Goal: Task Accomplishment & Management: Manage account settings

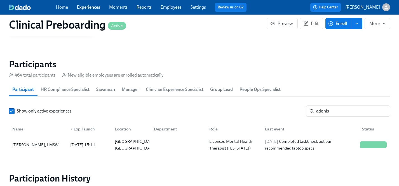
scroll to position [0, 7400]
click at [86, 8] on link "Experiences" at bounding box center [88, 6] width 23 height 5
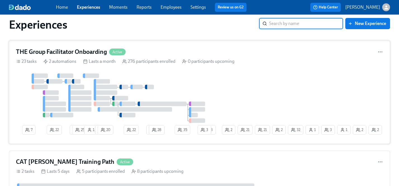
scroll to position [1352, 0]
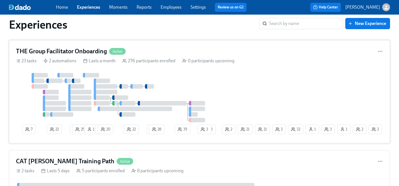
click at [184, 91] on div at bounding box center [118, 97] width 205 height 49
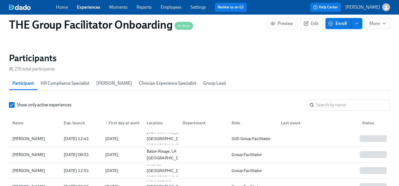
scroll to position [477, 0]
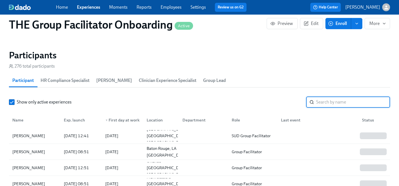
click at [321, 102] on input "search" at bounding box center [353, 101] width 74 height 11
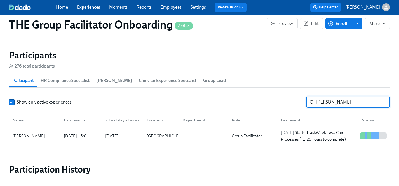
type input "[PERSON_NAME]"
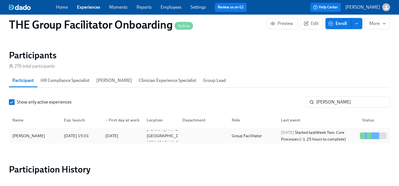
click at [31, 135] on div "[PERSON_NAME]" at bounding box center [28, 135] width 37 height 7
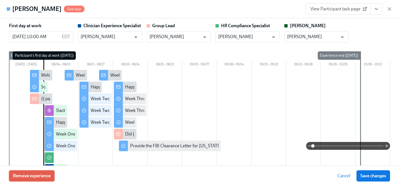
click at [43, 177] on span "Remove experience" at bounding box center [32, 176] width 38 height 6
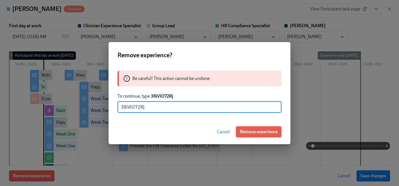
type input "38iVIO72Rj"
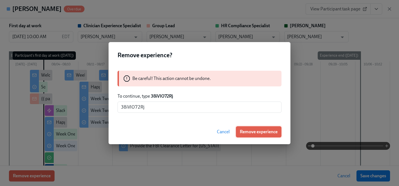
click at [272, 132] on span "Remove experience" at bounding box center [259, 132] width 38 height 6
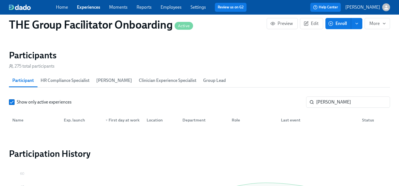
scroll to position [0, 8639]
click at [87, 8] on link "Experiences" at bounding box center [88, 6] width 23 height 5
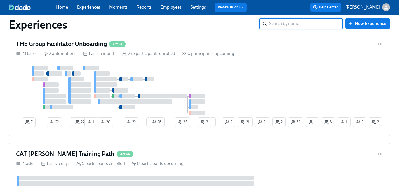
scroll to position [1359, 0]
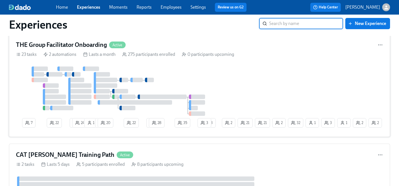
click at [195, 90] on div at bounding box center [118, 90] width 205 height 49
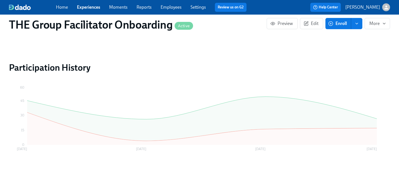
scroll to position [0, 7961]
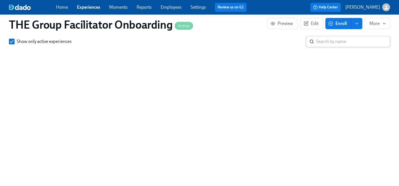
click at [334, 38] on input "search" at bounding box center [353, 41] width 74 height 11
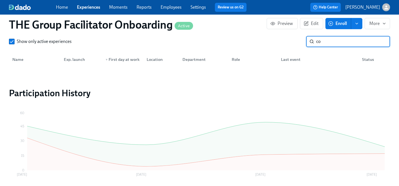
type input "c"
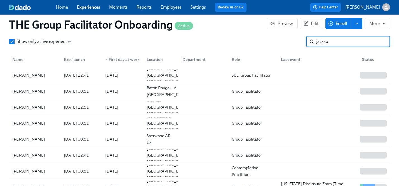
type input "[PERSON_NAME]"
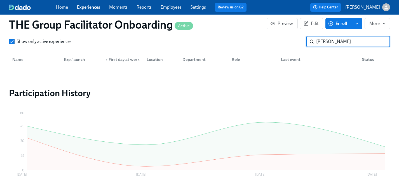
click at [382, 42] on input "[PERSON_NAME]" at bounding box center [353, 41] width 74 height 11
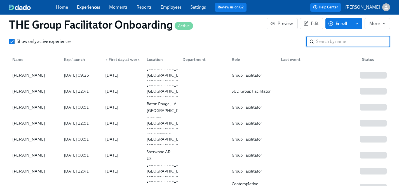
scroll to position [0, 8639]
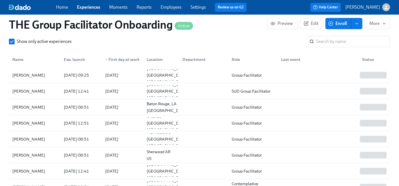
click at [90, 6] on link "Experiences" at bounding box center [88, 6] width 23 height 5
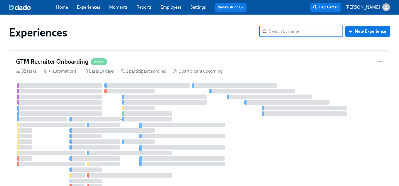
click at [199, 8] on link "Settings" at bounding box center [198, 6] width 15 height 5
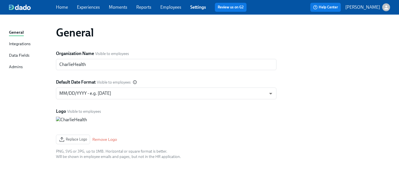
click at [14, 65] on div "Admins" at bounding box center [16, 67] width 14 height 7
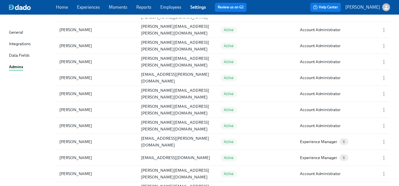
scroll to position [164, 0]
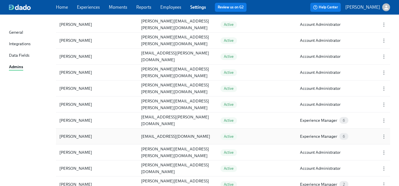
click at [346, 135] on span "6" at bounding box center [344, 136] width 9 height 4
click at [385, 138] on icon "button" at bounding box center [384, 137] width 6 height 6
click at [339, 134] on div "Edit..." at bounding box center [344, 136] width 11 height 6
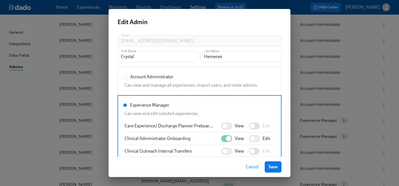
scroll to position [241, 0]
click at [252, 168] on span "Cancel" at bounding box center [252, 167] width 13 height 6
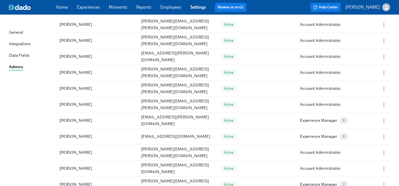
click at [91, 8] on link "Experiences" at bounding box center [88, 6] width 23 height 5
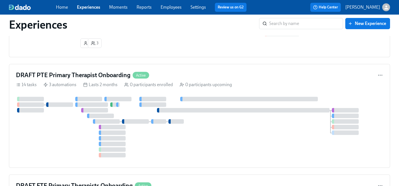
scroll to position [487, 0]
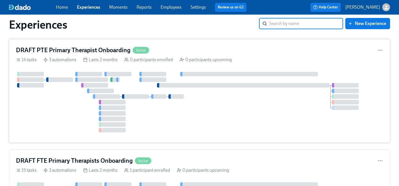
click at [174, 112] on div at bounding box center [199, 102] width 367 height 60
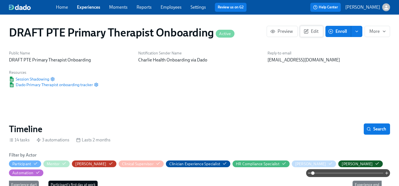
click at [315, 32] on span "Edit" at bounding box center [312, 32] width 14 height 6
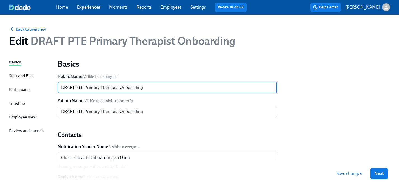
drag, startPoint x: 75, startPoint y: 86, endPoint x: 50, endPoint y: 86, distance: 25.5
click at [50, 86] on div "Basics Start and End Participants Timeline Employee view Review and Launch Basi…" at bounding box center [199, 171] width 381 height 225
type input "New PTE Primary Therapist Onboarding"
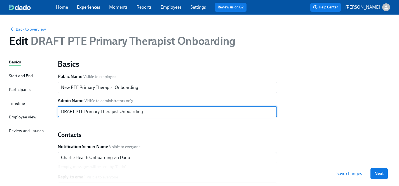
drag, startPoint x: 75, startPoint y: 112, endPoint x: 46, endPoint y: 112, distance: 29.4
click at [46, 112] on div "Basics Start and End Participants Timeline Employee view Review and Launch Basi…" at bounding box center [199, 171] width 381 height 225
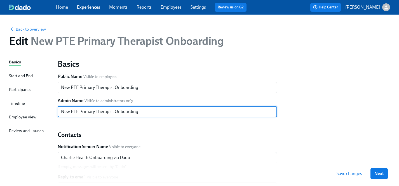
type input "New PTE Primary Therapist Onboarding"
click at [134, 126] on div "Basics Public Name Visible to employees New PTE Primary Therapist Onboarding ​ …" at bounding box center [168, 158] width 220 height 198
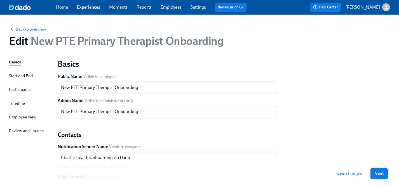
click at [381, 174] on span "Next" at bounding box center [380, 174] width 10 height 6
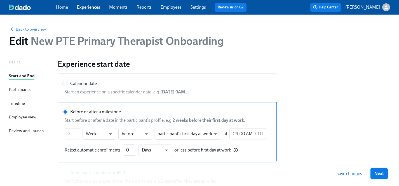
click at [376, 174] on span "Next" at bounding box center [380, 174] width 10 height 6
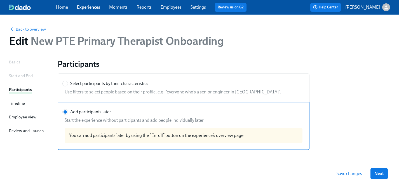
click at [376, 174] on span "Next" at bounding box center [380, 174] width 10 height 6
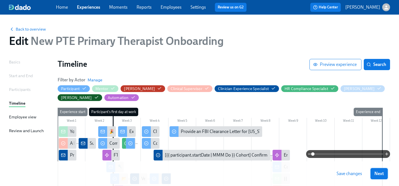
click at [376, 174] on span "Next" at bounding box center [380, 174] width 10 height 6
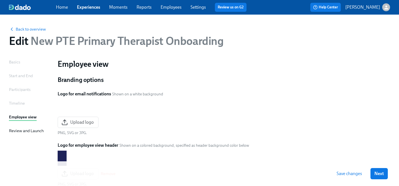
click at [376, 173] on span "Next" at bounding box center [380, 174] width 10 height 6
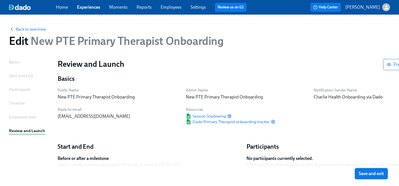
click at [376, 174] on span "Save and exit" at bounding box center [371, 174] width 25 height 6
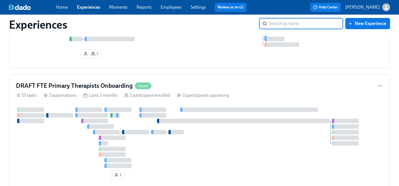
scroll to position [563, 0]
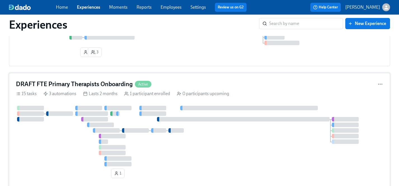
click at [64, 153] on div at bounding box center [199, 136] width 367 height 60
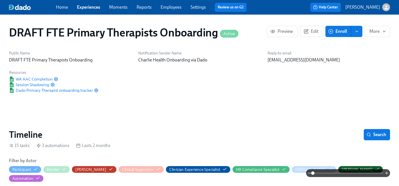
scroll to position [0, 499]
click at [312, 32] on span "Edit" at bounding box center [312, 32] width 14 height 6
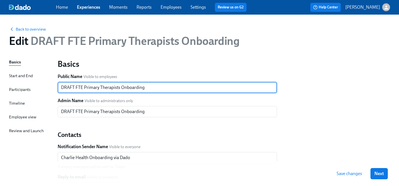
drag, startPoint x: 75, startPoint y: 87, endPoint x: 50, endPoint y: 87, distance: 25.2
click at [50, 87] on div "Basics Start and End Participants Timeline Employee view Review and Launch Basi…" at bounding box center [199, 171] width 381 height 225
type input "New FTE Primary Therapists Onboarding"
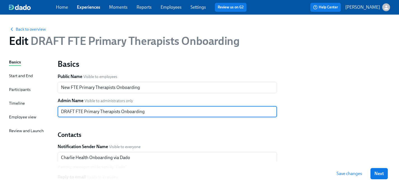
drag, startPoint x: 74, startPoint y: 111, endPoint x: 46, endPoint y: 111, distance: 28.3
click at [46, 111] on div "Basics Start and End Participants Timeline Employee view Review and Launch Basi…" at bounding box center [199, 171] width 381 height 225
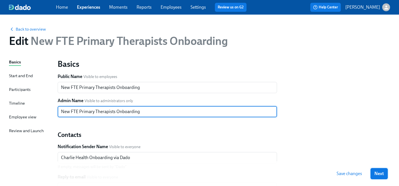
type input "New FTE Primary Therapists Onboarding"
click at [376, 174] on span "Next" at bounding box center [380, 174] width 10 height 6
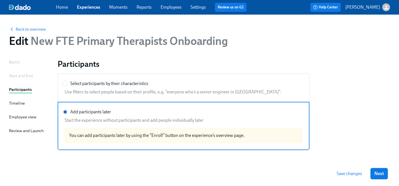
click at [380, 173] on span "Next" at bounding box center [380, 174] width 10 height 6
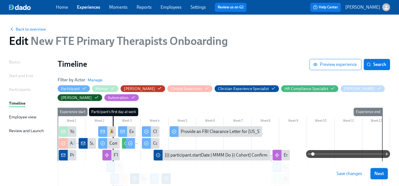
click at [379, 174] on span "Next" at bounding box center [380, 174] width 10 height 6
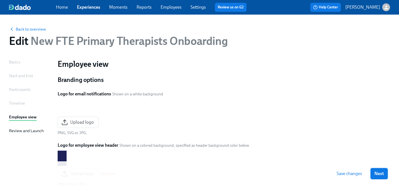
click at [379, 174] on span "Next" at bounding box center [380, 174] width 10 height 6
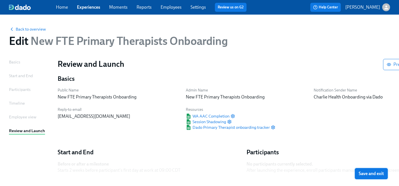
click at [379, 174] on span "Save and exit" at bounding box center [371, 174] width 25 height 6
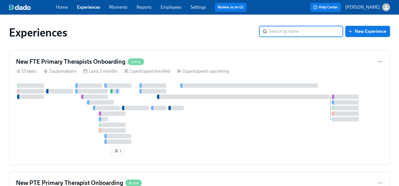
click at [197, 6] on link "Settings" at bounding box center [198, 6] width 15 height 5
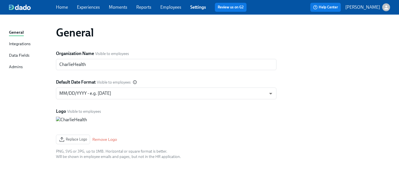
click at [19, 61] on div "General Integrations Data Fields Admins" at bounding box center [32, 52] width 47 height 46
click at [17, 66] on div "Admins" at bounding box center [16, 67] width 14 height 7
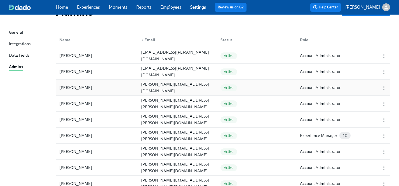
scroll to position [34, 0]
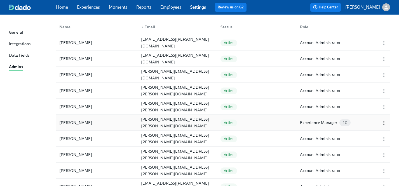
click at [382, 122] on icon "button" at bounding box center [384, 123] width 6 height 6
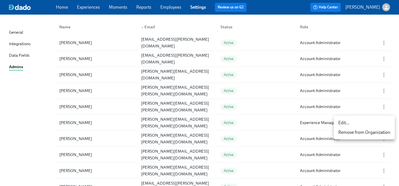
click at [344, 121] on div "Edit..." at bounding box center [344, 123] width 11 height 6
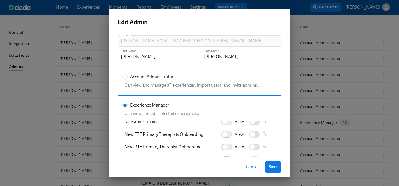
scroll to position [545, 0]
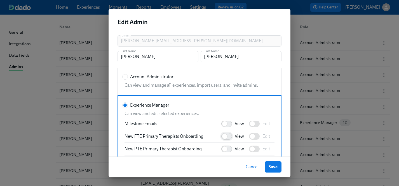
click at [230, 137] on input "View" at bounding box center [224, 136] width 37 height 12
checkbox input "true"
click at [230, 150] on input "View" at bounding box center [224, 149] width 37 height 12
checkbox input "true"
click at [276, 167] on span "Save" at bounding box center [273, 167] width 9 height 6
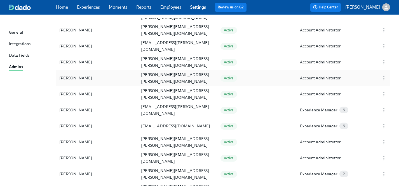
scroll to position [175, 0]
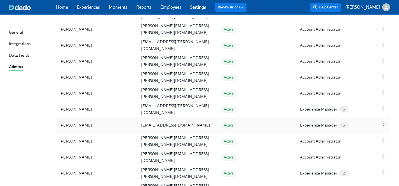
click at [384, 124] on icon "button" at bounding box center [384, 125] width 6 height 6
click at [259, 118] on div at bounding box center [199, 93] width 399 height 186
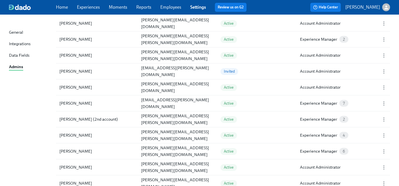
scroll to position [309, 0]
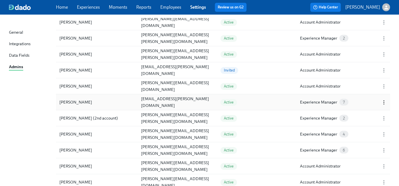
click at [382, 103] on icon "button" at bounding box center [384, 102] width 6 height 6
click at [350, 102] on li "Edit..." at bounding box center [364, 102] width 61 height 10
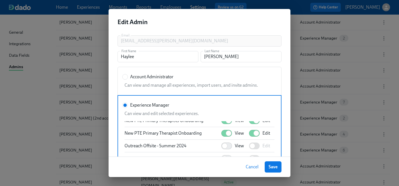
scroll to position [555, 0]
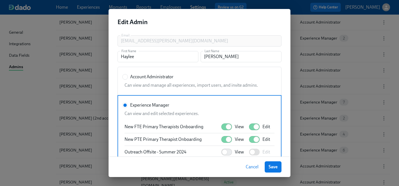
click at [254, 167] on span "Cancel" at bounding box center [252, 167] width 13 height 6
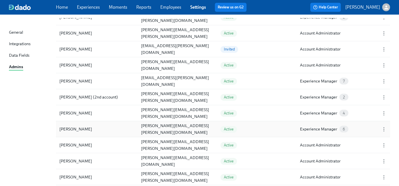
scroll to position [338, 0]
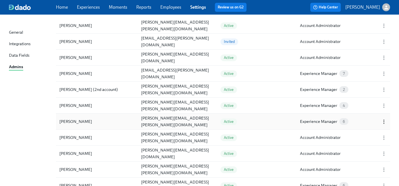
click at [384, 122] on icon "button" at bounding box center [384, 122] width 6 height 6
click at [345, 116] on ul "Edit... Remove from Organization" at bounding box center [364, 127] width 61 height 24
click at [345, 119] on div "Edit..." at bounding box center [344, 121] width 11 height 6
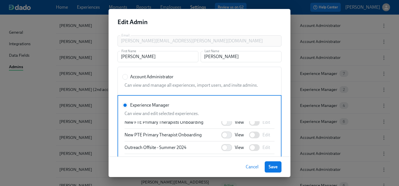
scroll to position [555, 0]
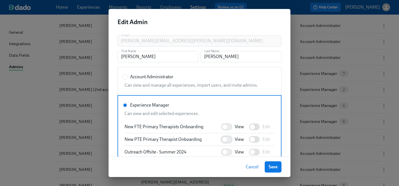
click at [231, 138] on input "View" at bounding box center [224, 139] width 37 height 12
checkbox input "true"
click at [231, 128] on input "View" at bounding box center [224, 126] width 37 height 12
checkbox input "true"
click at [274, 166] on span "Save" at bounding box center [273, 167] width 9 height 6
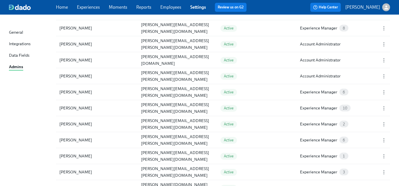
scroll to position [434, 0]
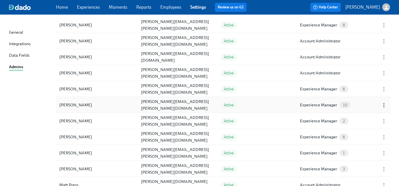
click at [383, 105] on icon "button" at bounding box center [384, 105] width 6 height 6
click at [342, 104] on div "Edit..." at bounding box center [344, 105] width 11 height 6
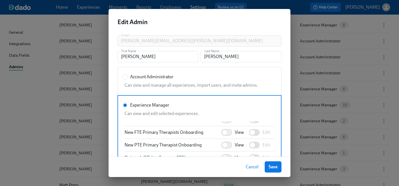
scroll to position [556, 0]
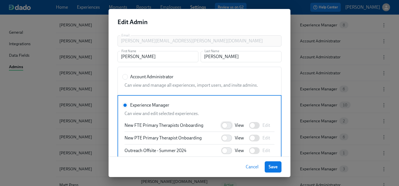
click at [232, 125] on input "View" at bounding box center [224, 125] width 37 height 12
checkbox input "true"
click at [231, 137] on input "View" at bounding box center [224, 138] width 37 height 12
checkbox input "true"
click at [276, 170] on button "Save" at bounding box center [273, 166] width 17 height 11
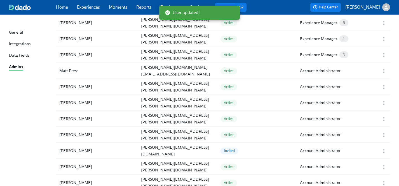
scroll to position [550, 0]
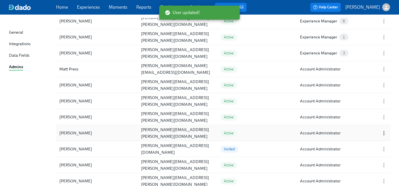
click at [383, 134] on icon "button" at bounding box center [384, 133] width 6 height 6
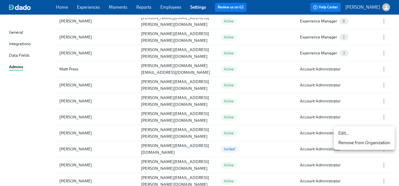
click at [343, 134] on div "Edit..." at bounding box center [344, 133] width 11 height 6
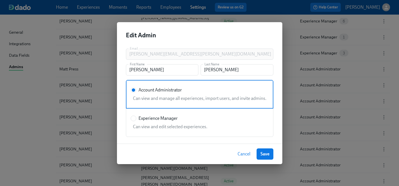
click at [246, 154] on span "Cancel" at bounding box center [244, 154] width 13 height 6
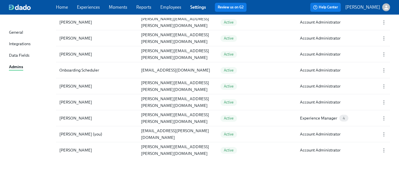
scroll to position [696, 0]
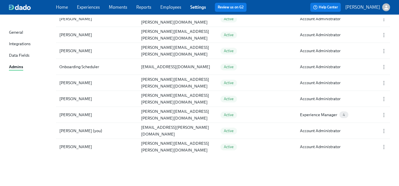
click at [89, 8] on link "Experiences" at bounding box center [88, 6] width 23 height 5
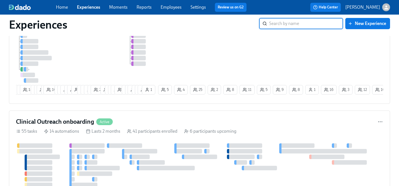
scroll to position [724, 0]
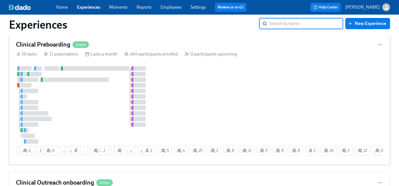
click at [99, 100] on div at bounding box center [86, 104] width 141 height 77
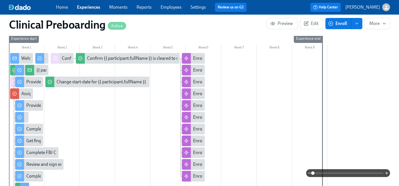
scroll to position [209, 0]
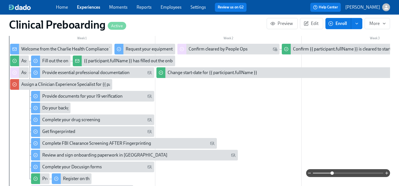
drag, startPoint x: 314, startPoint y: 173, endPoint x: 332, endPoint y: 174, distance: 17.6
click at [332, 174] on span at bounding box center [332, 172] width 3 height 3
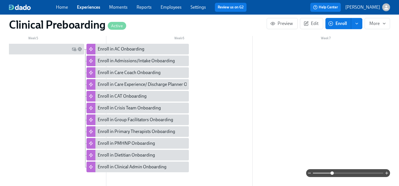
scroll to position [209, 0]
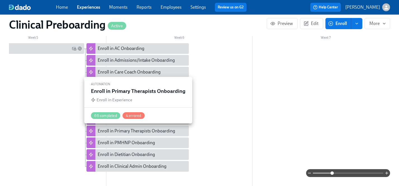
click at [139, 129] on div "Enroll in Primary Therapists Onboarding" at bounding box center [137, 131] width 78 height 6
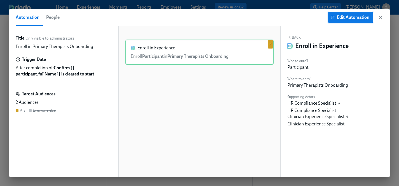
click at [352, 15] on span "Edit Automation" at bounding box center [351, 18] width 38 height 6
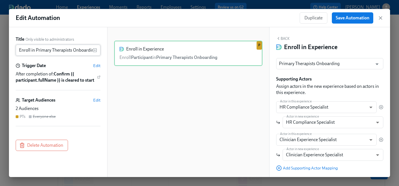
click at [36, 49] on input "Enroll in Primary Therapists Onboarding" at bounding box center [54, 50] width 77 height 11
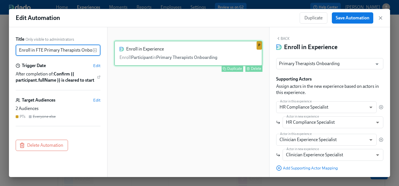
click at [151, 52] on div "Enroll in Experience Enroll Participant in Primary Therapists Onboarding Duplic…" at bounding box center [188, 53] width 148 height 25
click at [379, 64] on icon "Open" at bounding box center [378, 64] width 8 height 8
type input "Enroll in FTE Primary Therapists Onboarding"
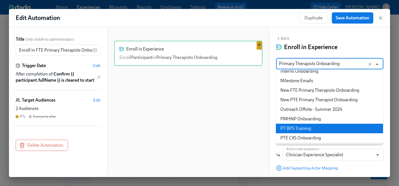
scroll to position [287, 0]
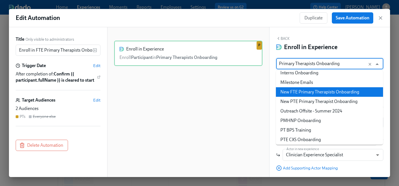
click at [309, 91] on li "New FTE Primary Therapists Onboarding" at bounding box center [329, 92] width 107 height 10
type input "New FTE Primary Therapists Onboarding"
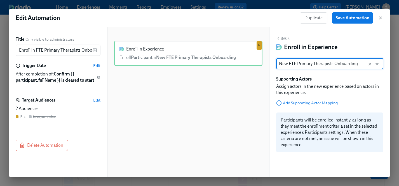
click at [320, 101] on span "Add Supporting Actor Mapping" at bounding box center [307, 103] width 62 height 6
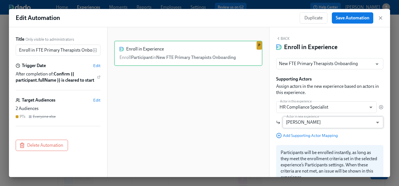
click at [311, 123] on body "Home Experiences Moments Reports Employees Settings Review us on G2 Help Center…" at bounding box center [199, 171] width 399 height 343
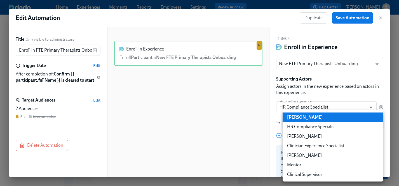
click at [312, 128] on li "HR Compliance Specialist" at bounding box center [333, 127] width 101 height 10
type input "hrComplianceSpecialist"
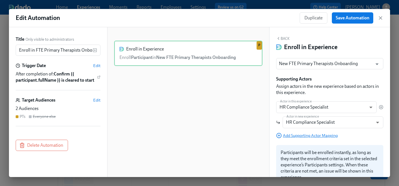
click at [296, 135] on span "Add Supporting Actor Mapping" at bounding box center [307, 135] width 62 height 6
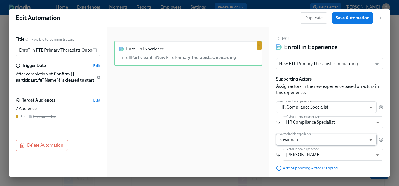
click at [300, 139] on body "Home Experiences Moments Reports Employees Settings Review us on G2 Help Center…" at bounding box center [199, 171] width 399 height 343
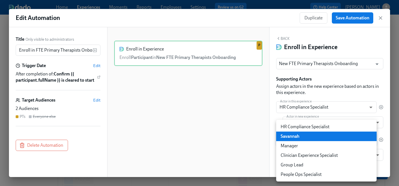
click at [305, 156] on li "Clinician Experience Specialist" at bounding box center [326, 155] width 101 height 10
type input "clinicianExperienceSpecialist"
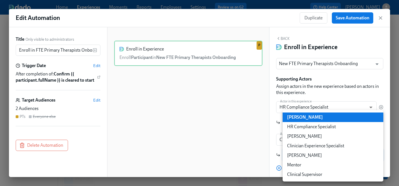
click at [305, 155] on body "Home Experiences Moments Reports Employees Settings Review us on G2 Help Center…" at bounding box center [199, 171] width 399 height 343
click at [307, 146] on li "Clinician Experience Specialist" at bounding box center [333, 146] width 101 height 10
type input "clinicianExperienceSpecialist"
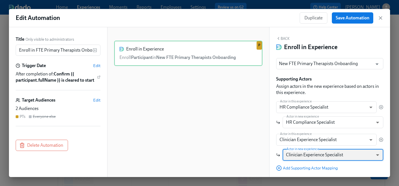
scroll to position [13, 0]
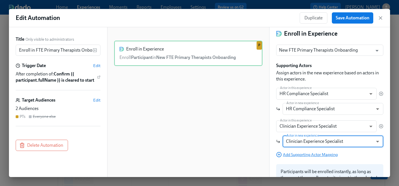
click at [293, 155] on span "Add Supporting Actor Mapping" at bounding box center [307, 154] width 62 height 6
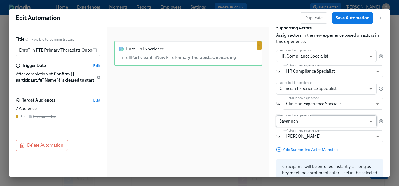
scroll to position [70, 0]
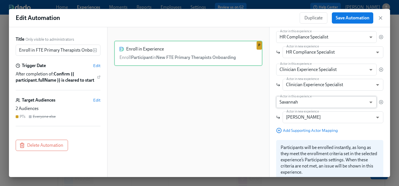
click at [295, 101] on body "Home Experiences Moments Reports Employees Settings Review us on G2 Help Center…" at bounding box center [199, 171] width 399 height 343
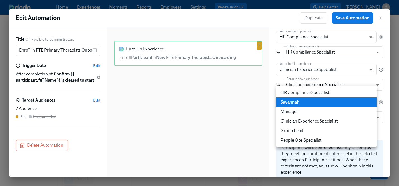
click at [296, 112] on li "Manager" at bounding box center [326, 112] width 101 height 10
type input "manager"
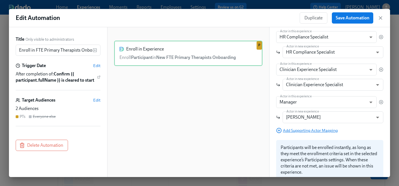
click at [299, 128] on span "Add Supporting Actor Mapping" at bounding box center [307, 130] width 62 height 6
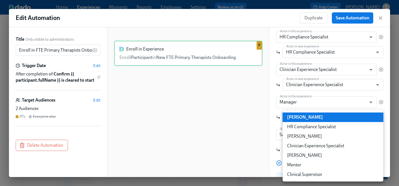
click at [298, 118] on body "Home Experiences Moments Reports Employees Settings Review us on G2 Help Center…" at bounding box center [199, 171] width 399 height 343
click at [305, 173] on li "Clinical Supervisor" at bounding box center [333, 174] width 101 height 10
type input "clinicalSupervisor"
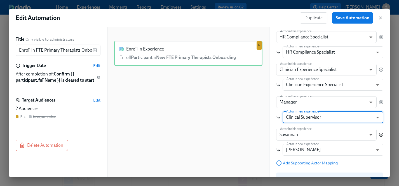
click at [382, 134] on icon "button" at bounding box center [381, 134] width 1 height 1
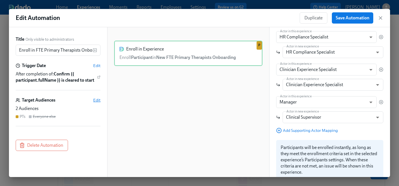
click at [98, 99] on span "Edit" at bounding box center [96, 100] width 7 height 6
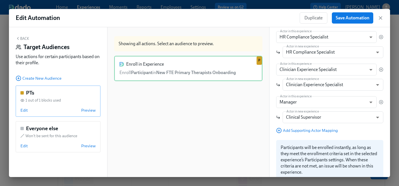
click at [54, 99] on span "1 out of 1 blocks used" at bounding box center [43, 99] width 36 height 5
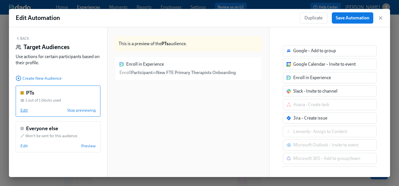
click at [24, 110] on span "Edit" at bounding box center [23, 110] width 7 height 6
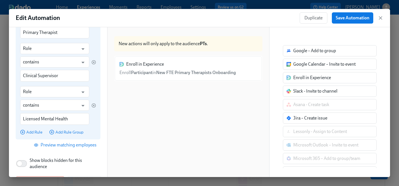
scroll to position [118, 0]
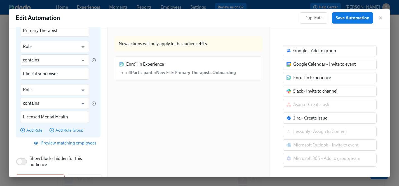
click at [33, 130] on span "Add Rule" at bounding box center [31, 130] width 22 height 6
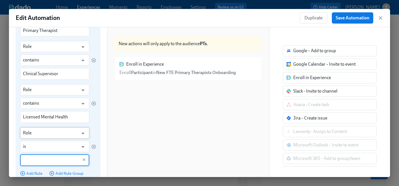
click at [40, 136] on input "Role" at bounding box center [50, 132] width 55 height 11
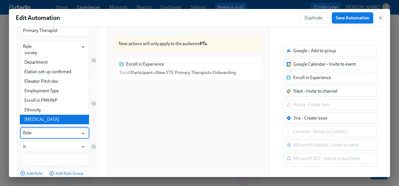
scroll to position [150, 0]
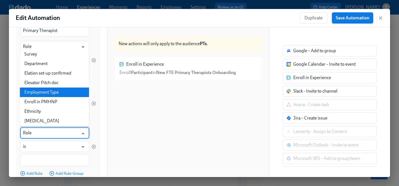
click at [32, 91] on li "Employment Type" at bounding box center [54, 92] width 69 height 10
type input "Employment Type"
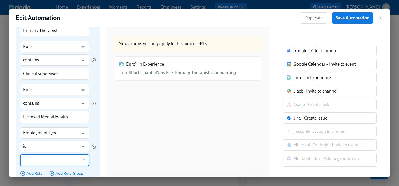
click at [43, 159] on input "text" at bounding box center [50, 160] width 55 height 12
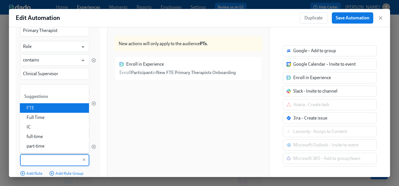
click at [36, 108] on li "FTE" at bounding box center [54, 108] width 69 height 10
type input "FTE"
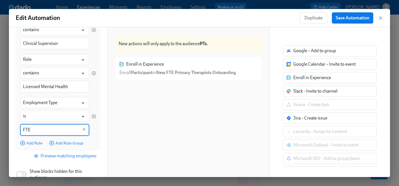
scroll to position [157, 0]
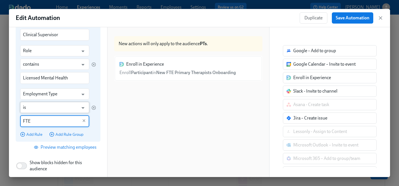
click at [38, 104] on input "is" at bounding box center [50, 107] width 55 height 11
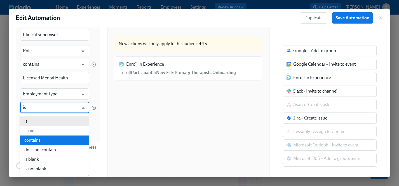
click at [33, 139] on li "contains" at bounding box center [54, 140] width 69 height 10
type input "contains"
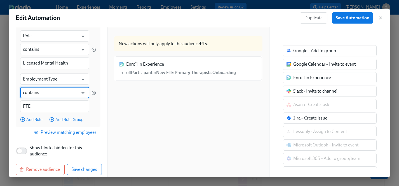
scroll to position [172, 0]
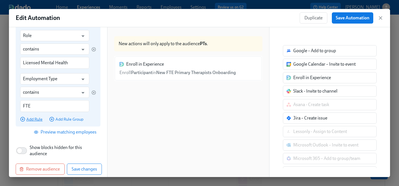
click at [31, 118] on span "Add Rule" at bounding box center [31, 119] width 22 height 6
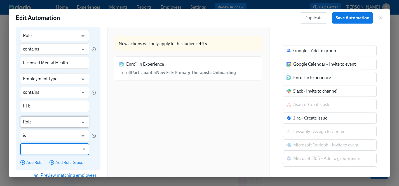
click at [48, 121] on input "Role" at bounding box center [50, 121] width 55 height 11
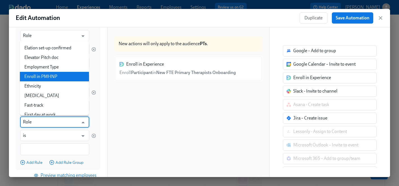
scroll to position [166, 0]
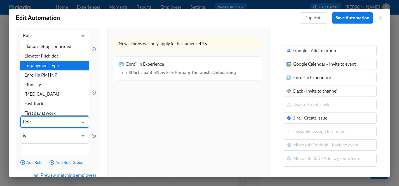
click at [43, 66] on li "Employment Type" at bounding box center [54, 66] width 69 height 10
type input "Employment Type"
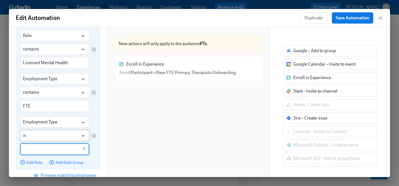
click at [41, 137] on input "is" at bounding box center [50, 135] width 55 height 11
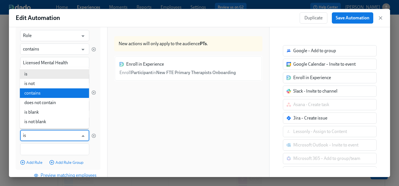
click at [39, 92] on li "contains" at bounding box center [54, 93] width 69 height 10
type input "contains"
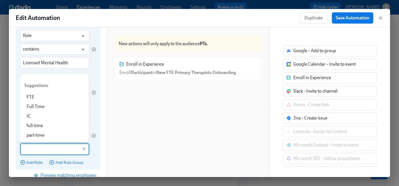
click at [39, 149] on input "text" at bounding box center [50, 149] width 55 height 12
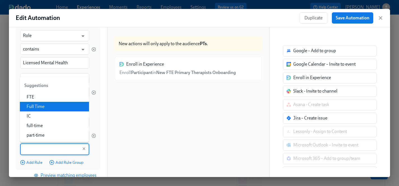
click at [40, 107] on li "Full Time" at bounding box center [54, 107] width 69 height 10
type input "Full Time"
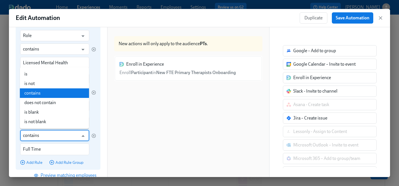
click at [40, 135] on input "contains" at bounding box center [50, 135] width 55 height 11
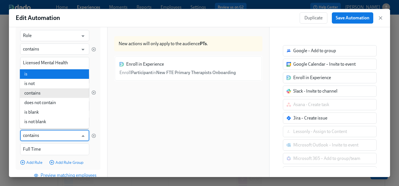
click at [37, 71] on li "is" at bounding box center [54, 74] width 69 height 10
type input "is"
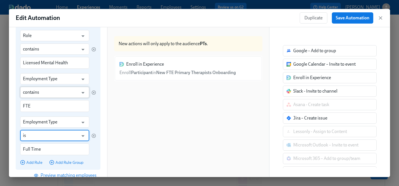
click at [43, 93] on input "contains" at bounding box center [50, 92] width 55 height 11
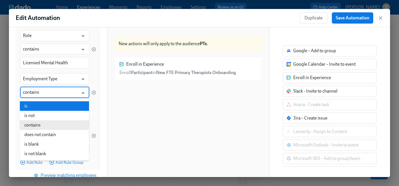
click at [39, 106] on li "is" at bounding box center [54, 106] width 69 height 10
type input "is"
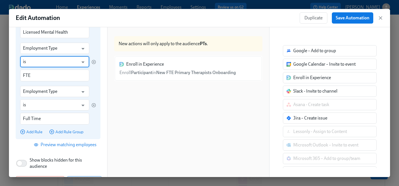
scroll to position [216, 0]
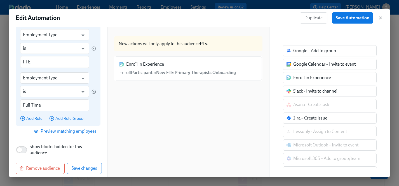
click at [36, 119] on span "Add Rule" at bounding box center [31, 118] width 22 height 6
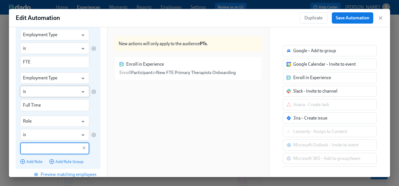
click at [31, 94] on input "is" at bounding box center [50, 91] width 55 height 11
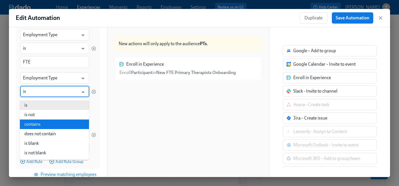
click at [37, 121] on li "contains" at bounding box center [54, 124] width 69 height 10
type input "contains"
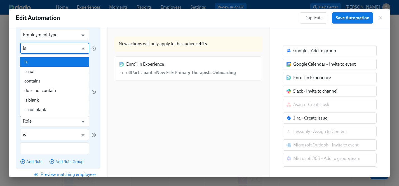
click at [43, 49] on input "is" at bounding box center [50, 48] width 55 height 11
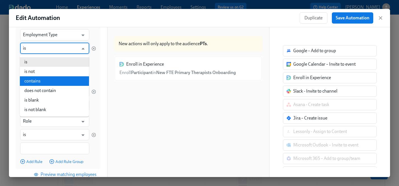
click at [38, 81] on li "contains" at bounding box center [54, 81] width 69 height 10
type input "contains"
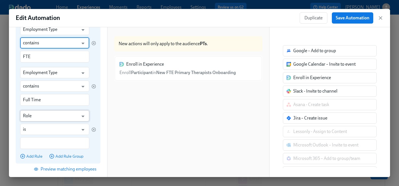
scroll to position [225, 0]
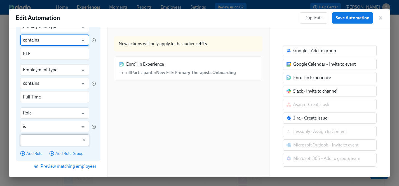
click at [41, 141] on input "text" at bounding box center [50, 140] width 55 height 12
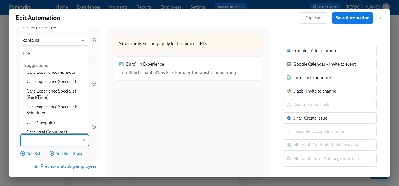
scroll to position [489, 0]
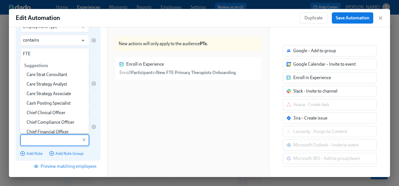
click at [95, 143] on div "Role ​ is ​ ​" at bounding box center [58, 126] width 76 height 39
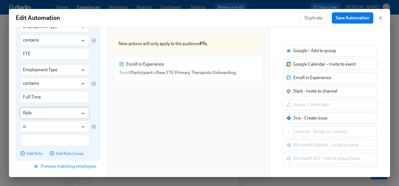
click at [44, 111] on input "Role" at bounding box center [50, 112] width 55 height 11
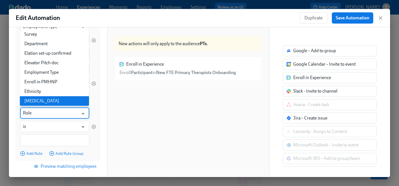
scroll to position [150, 0]
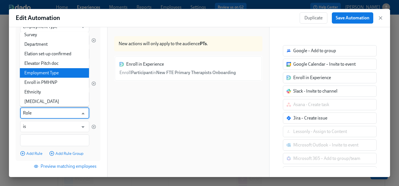
click at [38, 73] on li "Employment Type" at bounding box center [54, 73] width 69 height 10
type input "Employment Type"
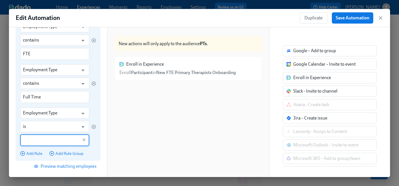
click at [41, 138] on input "text" at bounding box center [50, 140] width 55 height 12
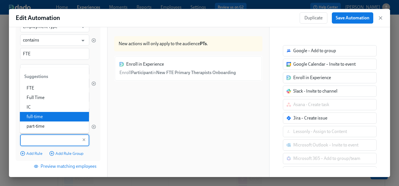
click at [44, 117] on li "full-time" at bounding box center [54, 117] width 69 height 10
type input "full-time"
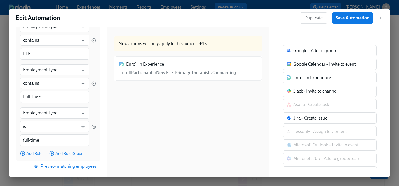
click at [128, 153] on div "Enroll in Experience Enroll Participant in New FTE Primary Therapists Onboardin…" at bounding box center [188, 122] width 148 height 132
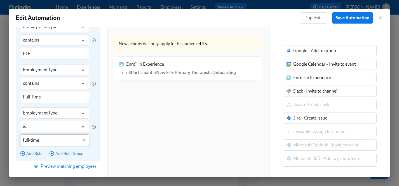
scroll to position [213, 0]
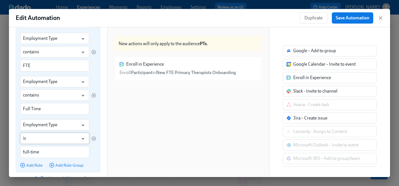
click at [61, 141] on input "is" at bounding box center [50, 137] width 55 height 11
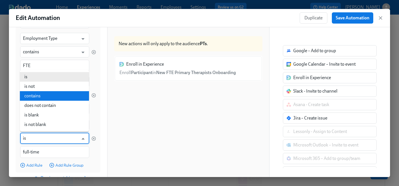
click at [49, 96] on li "contains" at bounding box center [54, 96] width 69 height 10
type input "contains"
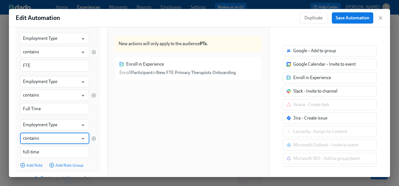
click at [107, 155] on div "Back Edit Target Audience Audience Name PTs Audience Name Target Audience Rules…" at bounding box center [199, 102] width 381 height 150
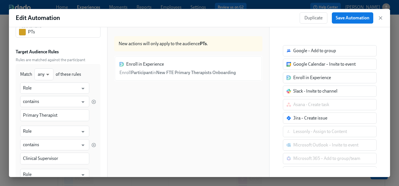
scroll to position [0, 0]
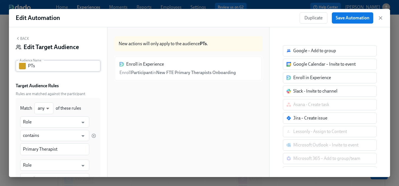
click at [29, 64] on input "PTs" at bounding box center [64, 65] width 73 height 11
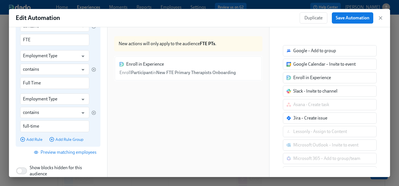
scroll to position [265, 0]
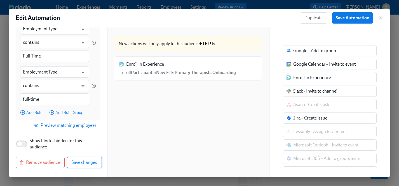
type input "FTE PTs"
click at [83, 162] on span "Save changes" at bounding box center [84, 162] width 25 height 6
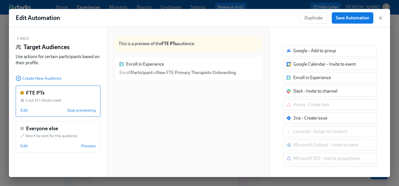
click at [360, 20] on span "Save Automation" at bounding box center [353, 18] width 34 height 6
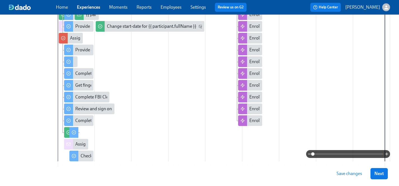
scroll to position [131, 0]
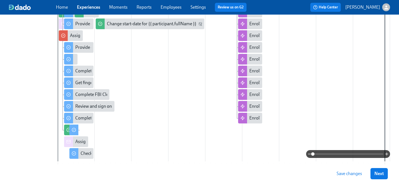
click at [350, 174] on span "Save changes" at bounding box center [349, 174] width 25 height 6
click at [380, 175] on span "Next" at bounding box center [380, 174] width 10 height 6
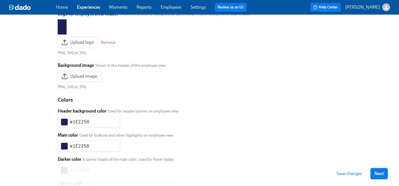
click at [379, 174] on span "Next" at bounding box center [380, 174] width 10 height 6
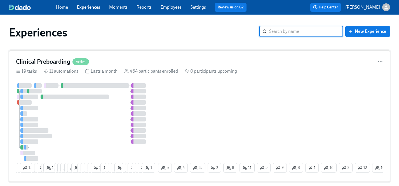
scroll to position [12, 0]
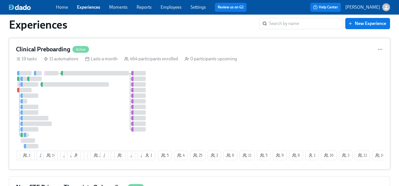
click at [186, 105] on div "1 8 12 18 9 9 10 5 10 7 17 15 6 24 3 12 11 12 17 25 10 7 6 14 17 1 4 11 7 8 14 …" at bounding box center [199, 116] width 367 height 91
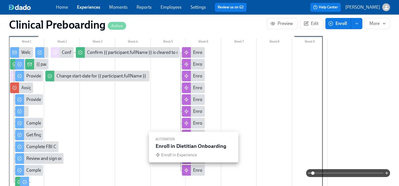
scroll to position [207, 0]
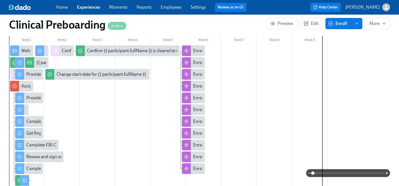
click at [197, 177] on div at bounding box center [168, 127] width 319 height 165
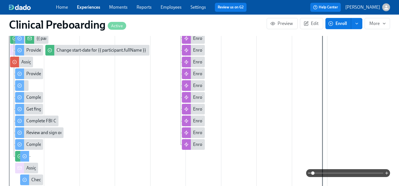
scroll to position [0, 7360]
click at [197, 156] on div at bounding box center [168, 103] width 319 height 165
click at [202, 172] on div at bounding box center [199, 173] width 381 height 8
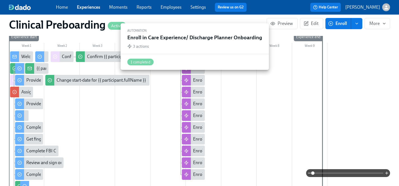
scroll to position [197, 0]
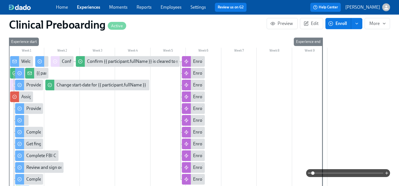
click at [218, 88] on div at bounding box center [168, 138] width 319 height 165
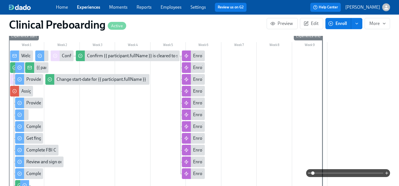
scroll to position [274, 0]
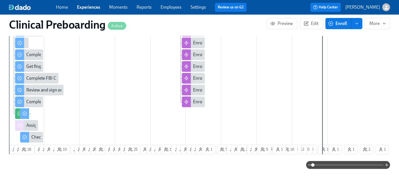
click at [198, 112] on div at bounding box center [168, 61] width 319 height 165
click at [313, 22] on span "Edit" at bounding box center [312, 24] width 14 height 6
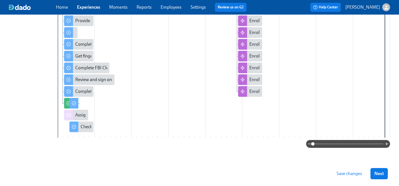
click at [255, 105] on div at bounding box center [224, 52] width 333 height 169
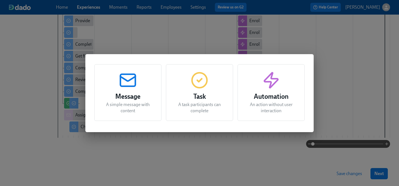
click at [279, 102] on p "An action without user interaction" at bounding box center [271, 107] width 53 height 12
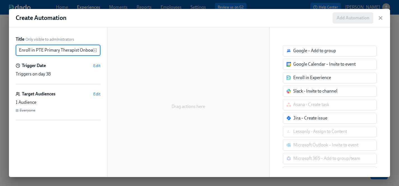
type input "Enroll in PTE Primary Therapist Onboarding"
click at [98, 66] on span "Edit" at bounding box center [96, 66] width 7 height 6
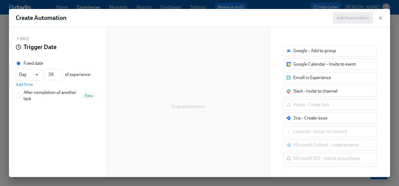
click at [17, 93] on input "After completion of another task Beta" at bounding box center [18, 95] width 5 height 5
radio input "true"
radio input "false"
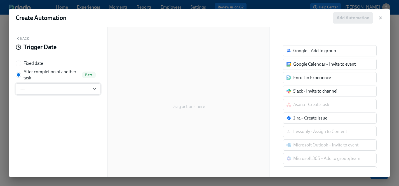
click at [42, 85] on button "---" at bounding box center [58, 88] width 85 height 11
click at [26, 38] on button "Back" at bounding box center [22, 38] width 13 height 4
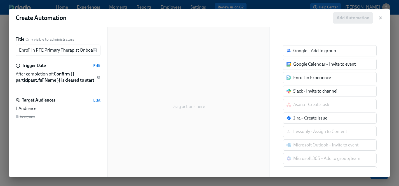
click at [97, 99] on span "Edit" at bounding box center [96, 100] width 7 height 6
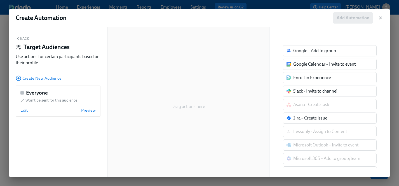
click at [29, 78] on span "Create New Audience" at bounding box center [39, 78] width 46 height 6
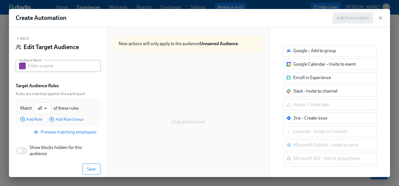
click at [41, 64] on input "text" at bounding box center [64, 65] width 73 height 11
type input "IC/PTE PT"
click at [76, 85] on div "Target Audience Rules" at bounding box center [58, 86] width 85 height 6
click at [47, 110] on body "Home Experiences Moments Reports Employees Settings Review us on G2 Help Center…" at bounding box center [199, 13] width 399 height 343
click at [43, 118] on li "any" at bounding box center [42, 118] width 17 height 10
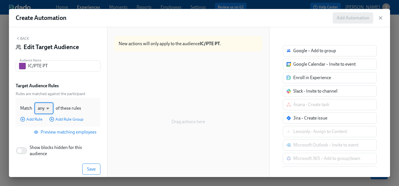
type input "any"
click at [33, 119] on div "all any" at bounding box center [199, 93] width 399 height 186
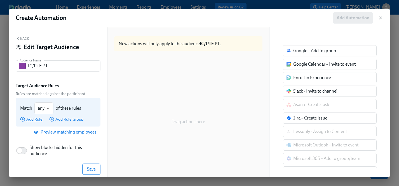
click at [33, 119] on span "Add Rule" at bounding box center [31, 119] width 22 height 6
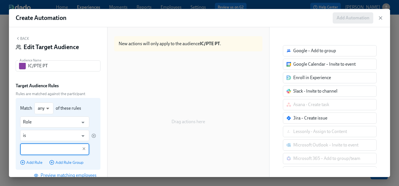
click at [37, 150] on input "text" at bounding box center [50, 149] width 55 height 12
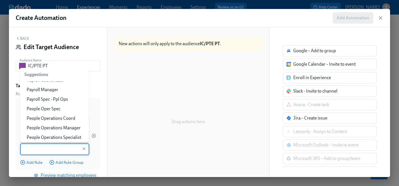
scroll to position [3407, 0]
type input "Primary Therapist"
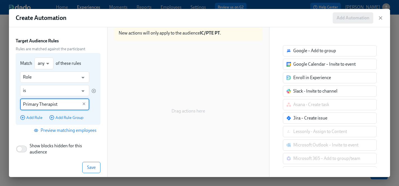
scroll to position [50, 0]
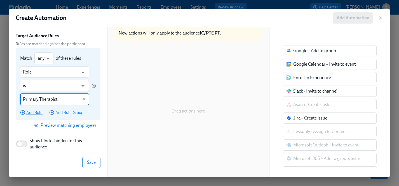
click at [35, 111] on span "Add Rule" at bounding box center [31, 112] width 22 height 6
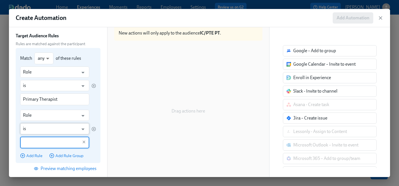
click at [38, 129] on input "is" at bounding box center [50, 128] width 55 height 11
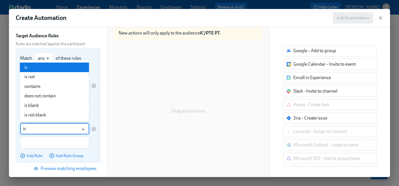
click at [38, 129] on input "is" at bounding box center [50, 128] width 55 height 11
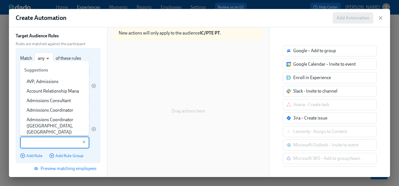
click at [45, 143] on input "text" at bounding box center [50, 142] width 55 height 12
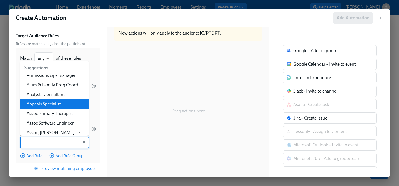
scroll to position [92, 0]
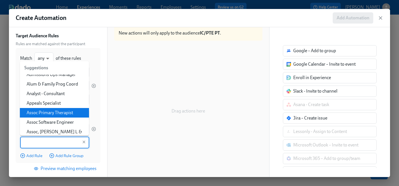
click at [40, 108] on li "Assoc Primary Therapist" at bounding box center [54, 113] width 69 height 10
type input "Assoc Primary Therapist"
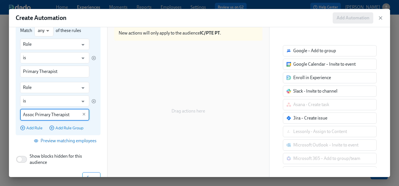
scroll to position [78, 0]
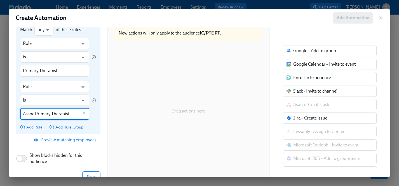
click at [30, 127] on span "Add Rule" at bounding box center [31, 127] width 22 height 6
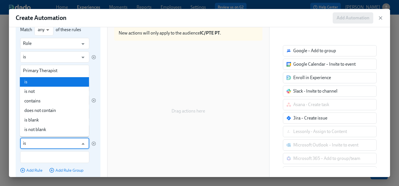
click at [37, 142] on input "is" at bounding box center [50, 142] width 55 height 11
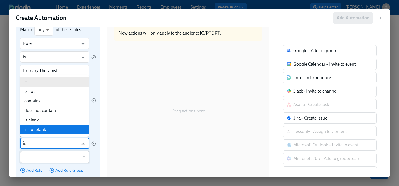
click at [71, 157] on input "text" at bounding box center [50, 157] width 55 height 12
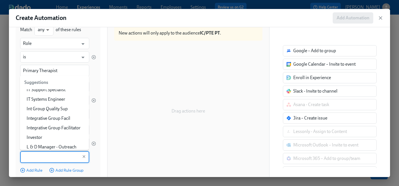
scroll to position [2193, 0]
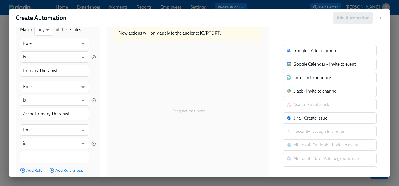
click at [108, 159] on div "New actions will only apply to the audience IC/PTE PT . Drag actions here" at bounding box center [188, 102] width 162 height 150
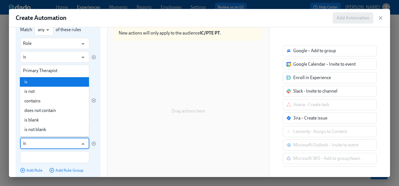
click at [60, 144] on input "is" at bounding box center [50, 142] width 55 height 11
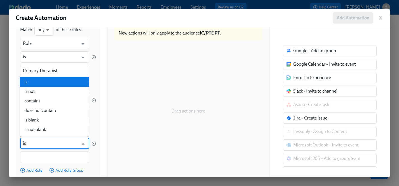
click at [103, 164] on div "Back Edit Target Audience Audience Name IC/PTE PT Audience Name Target Audience…" at bounding box center [58, 102] width 98 height 150
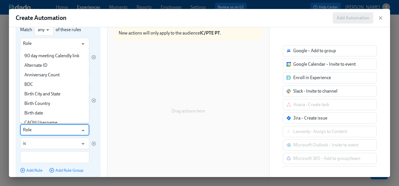
click at [53, 131] on input "Role" at bounding box center [50, 129] width 55 height 11
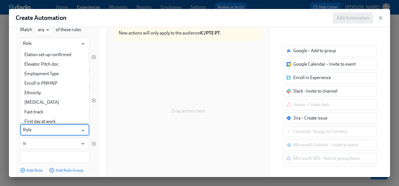
scroll to position [158, 0]
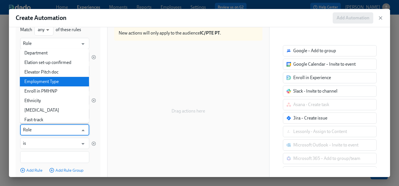
click at [44, 81] on li "Employment Type" at bounding box center [54, 82] width 69 height 10
type input "Employment Type"
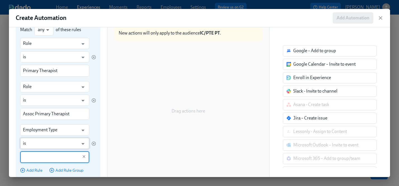
click at [47, 144] on input "is" at bounding box center [50, 142] width 55 height 11
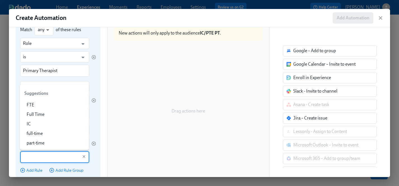
click at [50, 156] on input "text" at bounding box center [50, 157] width 55 height 12
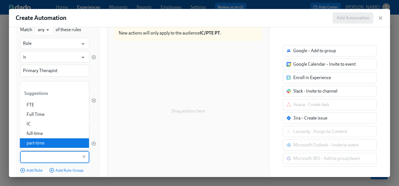
click at [44, 143] on li "part-time" at bounding box center [54, 143] width 69 height 10
type input "part-time"
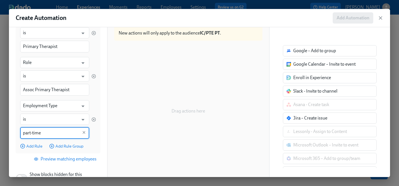
scroll to position [132, 0]
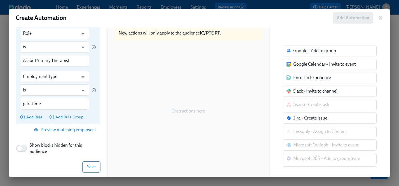
click at [32, 116] on span "Add Rule" at bounding box center [31, 117] width 22 height 6
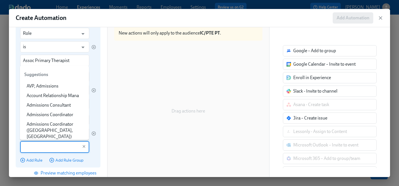
click at [39, 147] on input "text" at bounding box center [50, 147] width 55 height 12
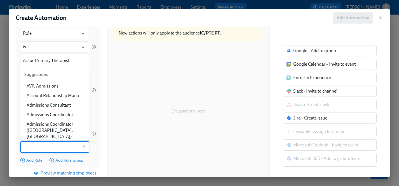
click at [101, 148] on div "Back Edit Target Audience Audience Name IC/PTE PT Audience Name Target Audience…" at bounding box center [58, 102] width 98 height 150
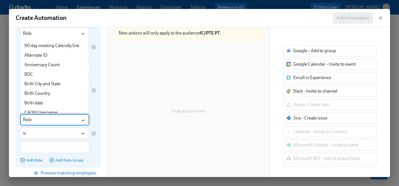
click at [53, 119] on input "Role" at bounding box center [50, 119] width 55 height 11
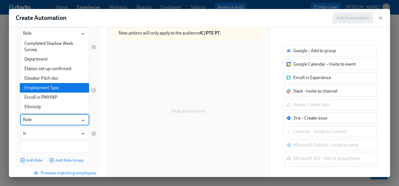
scroll to position [142, 0]
click at [49, 85] on li "Employment Type" at bounding box center [54, 88] width 69 height 10
type input "Employment Type"
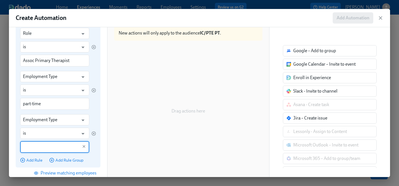
click at [48, 145] on input "text" at bounding box center [50, 147] width 55 height 12
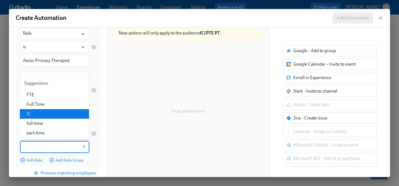
click at [41, 114] on li "IC" at bounding box center [54, 114] width 69 height 10
type input "IC"
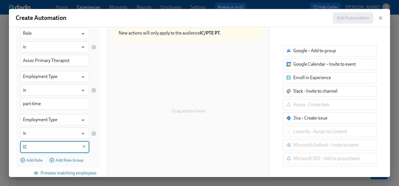
click at [110, 155] on div "New actions will only apply to the audience IC/PTE PT . Drag actions here" at bounding box center [188, 102] width 162 height 150
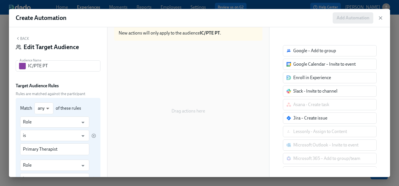
scroll to position [179, 0]
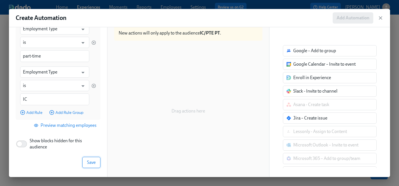
click at [92, 161] on span "Save" at bounding box center [91, 162] width 9 height 6
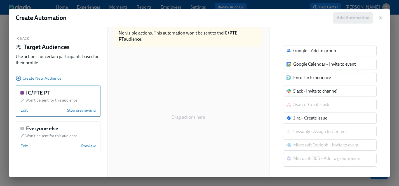
click at [24, 110] on span "Edit" at bounding box center [23, 110] width 7 height 6
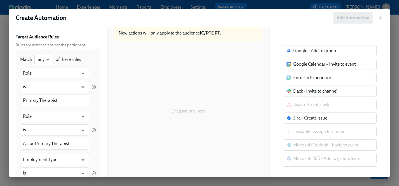
scroll to position [0, 0]
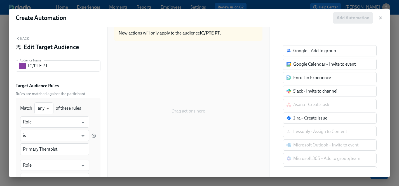
click at [24, 39] on button "Back" at bounding box center [22, 38] width 13 height 4
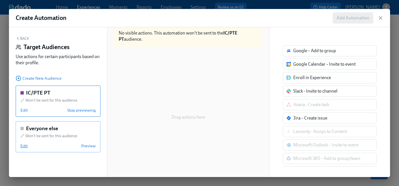
click at [22, 145] on span "Edit" at bounding box center [23, 146] width 7 height 6
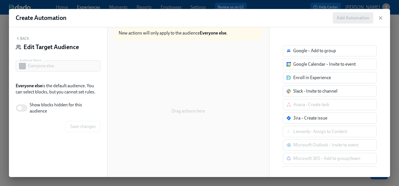
click at [22, 39] on button "Back" at bounding box center [22, 38] width 13 height 4
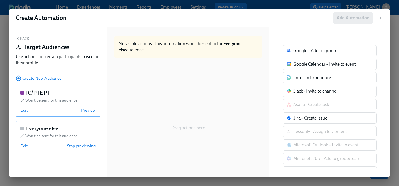
click at [72, 95] on div "IC/PTE PT" at bounding box center [57, 92] width 75 height 7
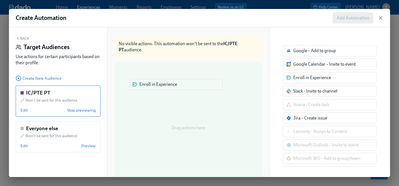
drag, startPoint x: 325, startPoint y: 78, endPoint x: 170, endPoint y: 85, distance: 155.8
click at [170, 85] on div "Back Target Audiences Use actions for certain participants based on their profi…" at bounding box center [199, 102] width 381 height 150
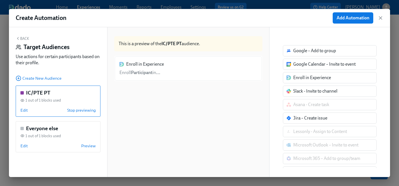
click at [147, 76] on div "Enroll in Experience Enroll Participant in ..." at bounding box center [188, 68] width 148 height 25
click at [146, 70] on div "Enroll in Experience Enroll Participant in ..." at bounding box center [188, 68] width 148 height 25
click at [310, 80] on div "Enroll in Experience" at bounding box center [312, 77] width 38 height 6
click at [189, 72] on div "Enroll in Experience Enroll Participant in ..." at bounding box center [188, 68] width 148 height 25
drag, startPoint x: 216, startPoint y: 69, endPoint x: 268, endPoint y: 77, distance: 52.7
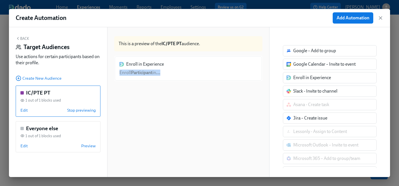
click at [268, 77] on div "This is a preview of the IC/PTE PT audience. Enroll in Experience Enroll Partic…" at bounding box center [188, 102] width 162 height 150
click at [216, 87] on div "Enroll in Experience Enroll Participant in ..." at bounding box center [188, 122] width 148 height 132
drag, startPoint x: 217, startPoint y: 67, endPoint x: 184, endPoint y: 83, distance: 37.6
click at [184, 83] on div "Enroll in Experience Enroll Participant in ..." at bounding box center [188, 122] width 148 height 132
click at [239, 129] on div "Enroll in Experience Enroll Participant in ..." at bounding box center [188, 122] width 148 height 132
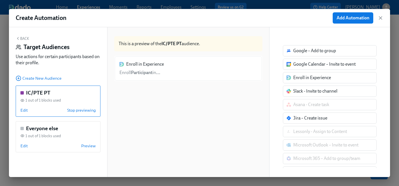
click at [167, 41] on strong "IC/PTE PT" at bounding box center [172, 43] width 20 height 5
click at [296, 80] on div "Enroll in Experience" at bounding box center [312, 77] width 38 height 6
click at [295, 75] on div "Enroll in Experience" at bounding box center [312, 77] width 38 height 6
click at [27, 38] on button "Back" at bounding box center [22, 38] width 13 height 4
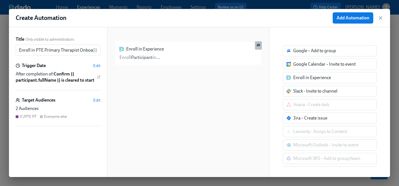
click at [165, 39] on div "Enroll in Experience Enroll Participant in ... Duplicate Delete All" at bounding box center [188, 102] width 148 height 132
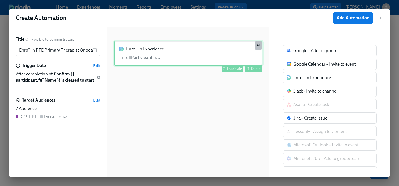
click at [255, 68] on div "Delete" at bounding box center [256, 68] width 10 height 4
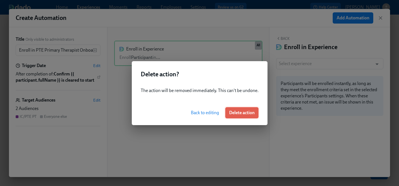
click at [241, 112] on span "Delete action" at bounding box center [241, 113] width 25 height 6
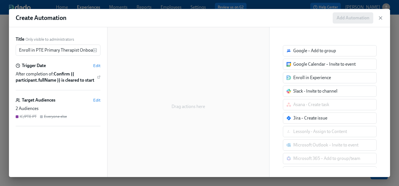
click at [310, 77] on div "Enroll in Experience" at bounding box center [312, 77] width 38 height 6
click at [69, 113] on div "2 Audiences IC/PTE PT Everyone else" at bounding box center [58, 112] width 85 height 14
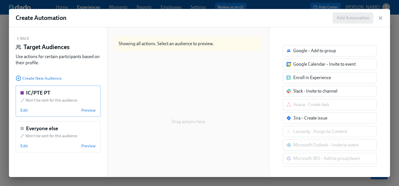
click at [62, 103] on div "IC/PTE PT Won't be sent for this audience Edit Preview" at bounding box center [58, 100] width 85 height 31
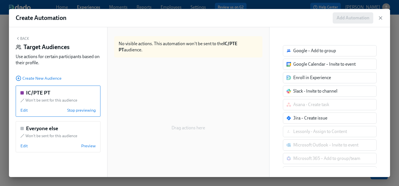
click at [318, 79] on div "Enroll in Experience" at bounding box center [312, 77] width 38 height 6
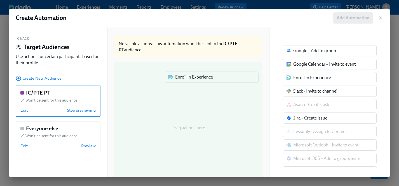
drag, startPoint x: 334, startPoint y: 80, endPoint x: 214, endPoint y: 80, distance: 119.8
click at [214, 80] on div "Back Target Audiences Use actions for certain participants based on their profi…" at bounding box center [199, 102] width 381 height 150
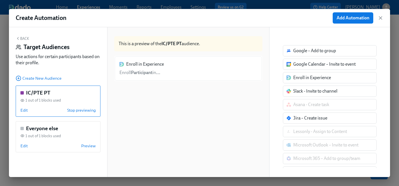
click at [164, 72] on div "Enroll in Experience Enroll Participant in ..." at bounding box center [188, 68] width 148 height 25
click at [143, 73] on div "Enroll in Experience Enroll Participant in ..." at bounding box center [188, 68] width 148 height 25
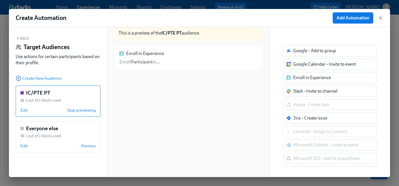
click at [314, 81] on div "Enroll in Experience" at bounding box center [330, 77] width 94 height 11
click at [314, 77] on div "Enroll in Experience" at bounding box center [312, 77] width 38 height 6
click at [232, 92] on div "Enroll in Experience Enroll Participant in ..." at bounding box center [188, 111] width 148 height 132
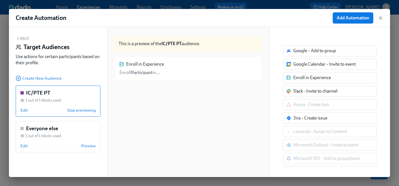
click at [139, 77] on div "Enroll in Experience Enroll Participant in ..." at bounding box center [188, 68] width 148 height 25
click at [138, 72] on div "Enroll in Experience Enroll Participant in ..." at bounding box center [188, 68] width 148 height 25
click at [154, 71] on div "Enroll in Experience Enroll Participant in ..." at bounding box center [188, 68] width 148 height 25
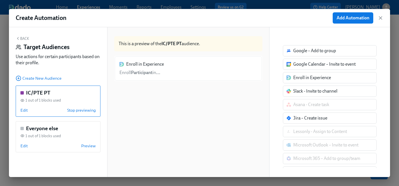
click at [235, 119] on div "Enroll in Experience Enroll Participant in ..." at bounding box center [188, 122] width 148 height 132
click at [24, 36] on button "Back" at bounding box center [22, 38] width 13 height 4
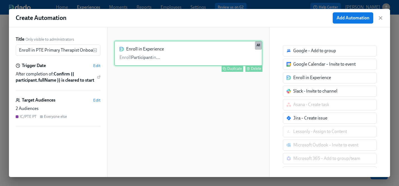
click at [174, 55] on div "Enroll in Experience Enroll Participant in ... Duplicate Delete All" at bounding box center [188, 53] width 148 height 25
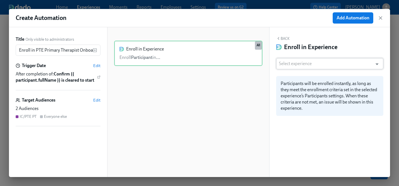
click at [310, 67] on input "text" at bounding box center [324, 63] width 91 height 11
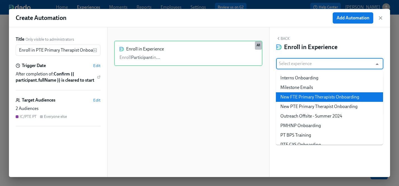
scroll to position [274, 0]
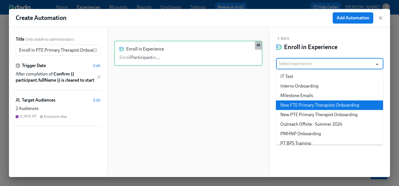
click at [298, 113] on li "New PTE Primary Therapist Onboarding" at bounding box center [329, 115] width 107 height 10
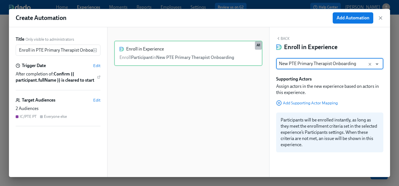
type input "New PTE Primary Therapist Onboarding"
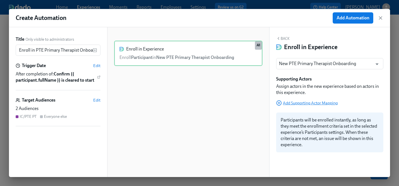
click at [303, 104] on span "Add Supporting Actor Mapping" at bounding box center [307, 103] width 62 height 6
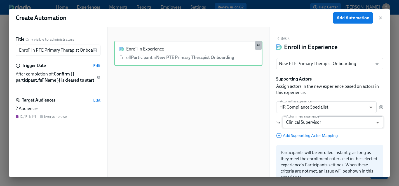
click at [307, 125] on body "Home Experiences Moments Reports Employees Settings Review us on G2 Help Center…" at bounding box center [199, 13] width 399 height 343
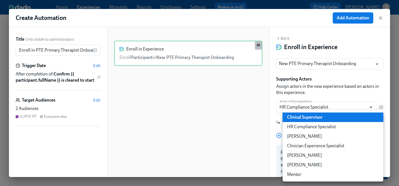
click at [307, 127] on li "HR Compliance Specialist" at bounding box center [333, 127] width 101 height 10
type input "hrComplianceSpecialist"
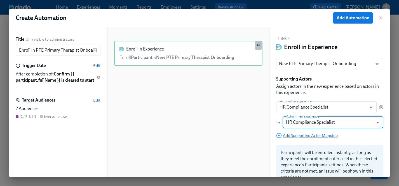
click at [290, 134] on span "Add Supporting Actor Mapping" at bounding box center [307, 135] width 62 height 6
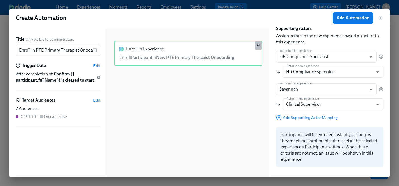
scroll to position [55, 0]
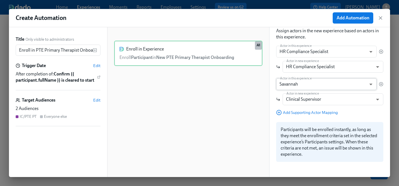
click at [299, 83] on body "Home Experiences Moments Reports Employees Settings Review us on G2 Help Center…" at bounding box center [199, 13] width 399 height 343
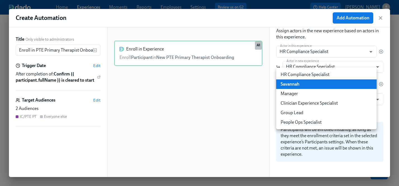
click at [302, 102] on li "Clinician Experience Specialist" at bounding box center [326, 103] width 101 height 10
type input "clinicianExperienceSpecialist"
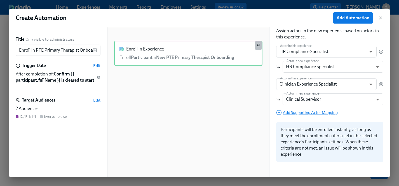
click at [304, 111] on span "Add Supporting Actor Mapping" at bounding box center [307, 112] width 62 height 6
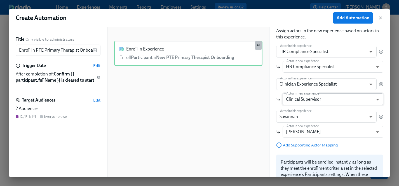
click at [307, 101] on body "Home Experiences Moments Reports Employees Settings Review us on G2 Help Center…" at bounding box center [199, 13] width 399 height 343
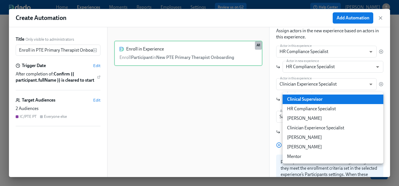
click at [310, 126] on li "Clinician Experience Specialist" at bounding box center [333, 128] width 101 height 10
type input "clinicianExperienceSpecialist"
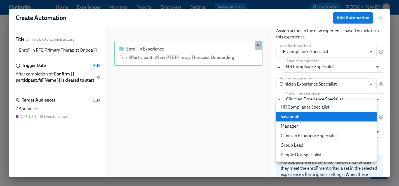
click at [303, 116] on body "Home Experiences Moments Reports Employees Settings Review us on G2 Help Center…" at bounding box center [199, 13] width 399 height 343
click at [299, 124] on li "Manager" at bounding box center [326, 126] width 101 height 10
type input "manager"
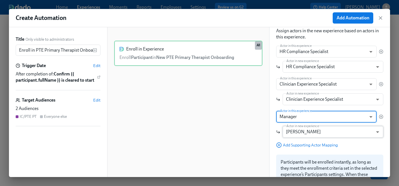
click at [301, 130] on body "Home Experiences Moments Reports Employees Settings Review us on G2 Help Center…" at bounding box center [199, 13] width 399 height 343
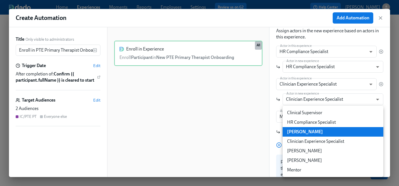
click at [295, 112] on li "Clinical Supervisor" at bounding box center [333, 113] width 101 height 10
type input "clinicalSupervisor"
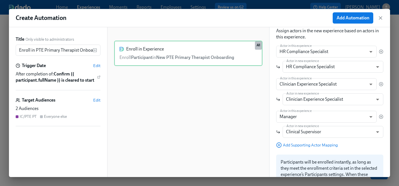
click at [178, 128] on div "Enroll in Experience Enroll Participant in New PTE Primary Therapist Onboarding…" at bounding box center [188, 107] width 148 height 132
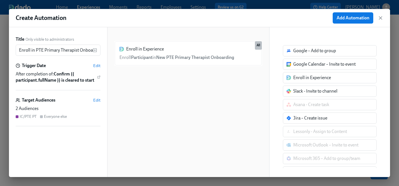
click at [41, 104] on div "Target Audiences Edit 2 Audiences IC/PTE PT Everyone else" at bounding box center [58, 111] width 85 height 29
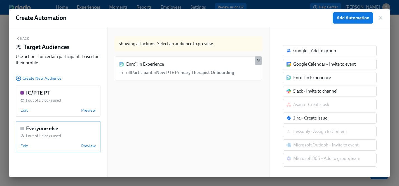
click at [22, 140] on div "Everyone else 1 out of 1 blocks used Edit Preview" at bounding box center [58, 136] width 85 height 31
click at [24, 146] on span "Edit" at bounding box center [23, 146] width 7 height 6
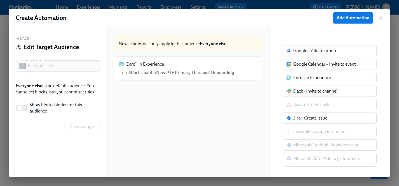
click at [210, 85] on div "Enroll in Experience Enroll Participant in New PTE Primary Therapist Onboarding…" at bounding box center [188, 122] width 148 height 132
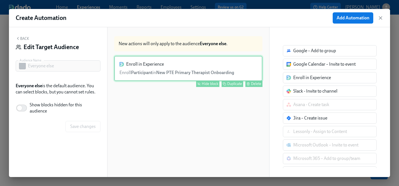
click at [207, 72] on div "Enroll in Experience Enroll Participant in New PTE Primary Therapist Onboarding…" at bounding box center [188, 68] width 148 height 25
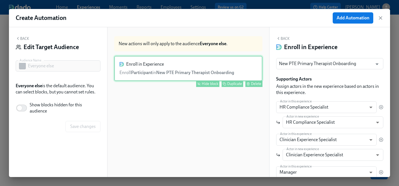
click at [207, 84] on div "Hide block" at bounding box center [210, 83] width 17 height 4
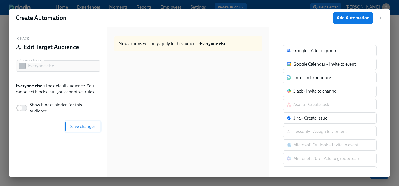
click at [78, 125] on span "Save changes" at bounding box center [82, 126] width 25 height 6
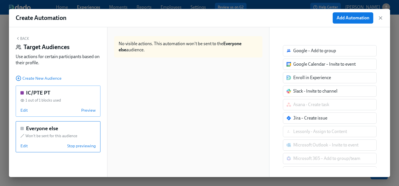
click at [34, 106] on div "IC/PTE PT 1 out of 1 blocks used Edit Preview" at bounding box center [58, 100] width 85 height 31
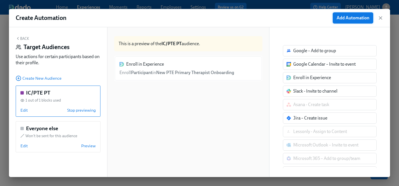
click at [364, 17] on span "Add Automation" at bounding box center [353, 18] width 33 height 6
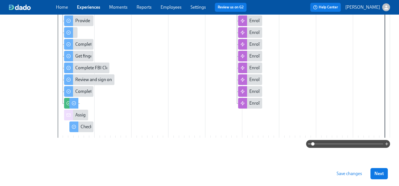
click at [358, 175] on span "Save changes" at bounding box center [349, 174] width 25 height 6
click at [378, 173] on span "Next" at bounding box center [380, 174] width 10 height 6
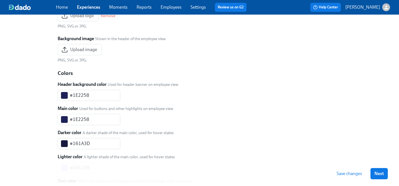
click at [378, 173] on span "Next" at bounding box center [380, 174] width 10 height 6
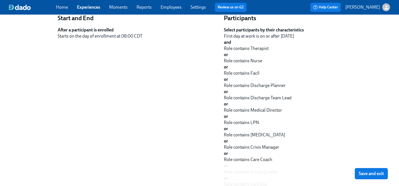
click at [378, 173] on span "Save and exit" at bounding box center [371, 174] width 25 height 6
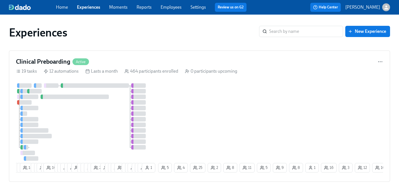
click at [81, 31] on div "Experiences" at bounding box center [134, 32] width 250 height 13
click at [99, 125] on div at bounding box center [86, 121] width 141 height 77
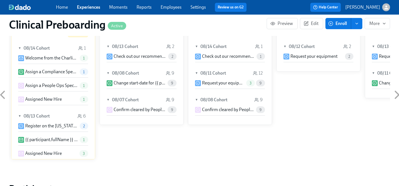
scroll to position [600, 0]
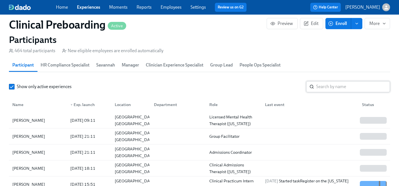
click at [332, 87] on input "search" at bounding box center [353, 86] width 74 height 11
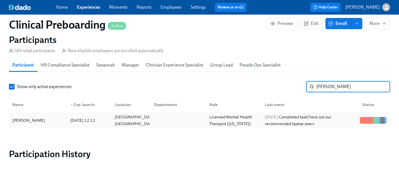
click at [29, 122] on div "[PERSON_NAME]" at bounding box center [28, 120] width 37 height 7
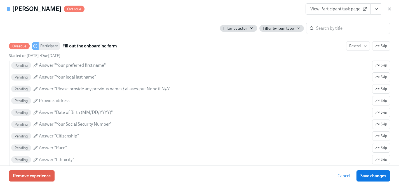
scroll to position [0, 7223]
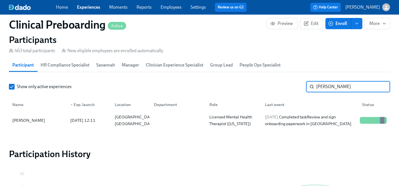
drag, startPoint x: 341, startPoint y: 87, endPoint x: 277, endPoint y: 87, distance: 64.1
click at [277, 87] on div "Show only active experiences [PERSON_NAME] ​" at bounding box center [199, 86] width 381 height 11
type input "[PERSON_NAME]"
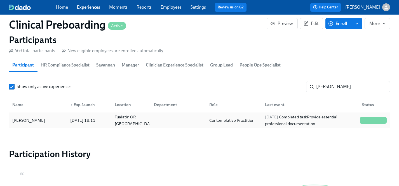
click at [23, 120] on div "[PERSON_NAME]" at bounding box center [28, 120] width 37 height 7
click at [88, 7] on link "Experiences" at bounding box center [88, 6] width 23 height 5
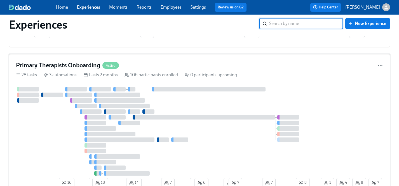
scroll to position [1146, 0]
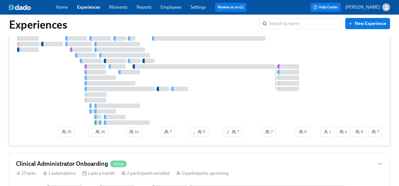
click at [215, 115] on div at bounding box center [168, 80] width 304 height 88
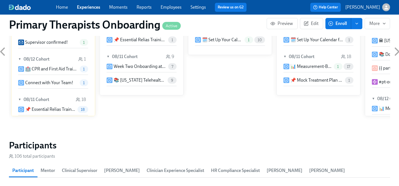
scroll to position [602, 0]
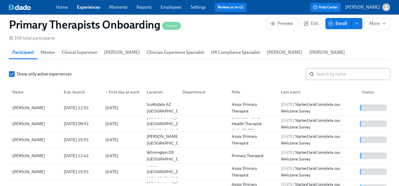
click at [336, 68] on input "search" at bounding box center [353, 73] width 74 height 11
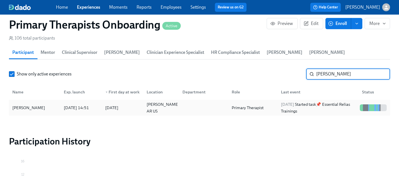
type input "[PERSON_NAME]"
click at [34, 104] on div "[PERSON_NAME]" at bounding box center [28, 107] width 37 height 7
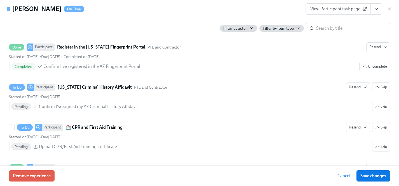
scroll to position [1071, 0]
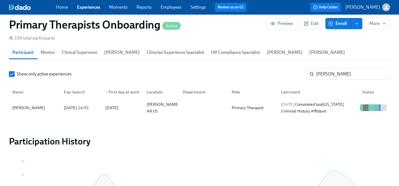
click at [82, 7] on link "Experiences" at bounding box center [88, 6] width 23 height 5
click at [83, 8] on link "Experiences" at bounding box center [88, 6] width 23 height 5
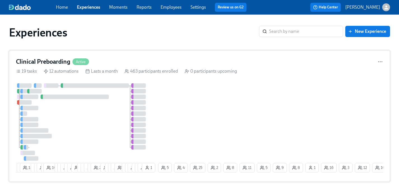
click at [98, 112] on div at bounding box center [86, 121] width 141 height 77
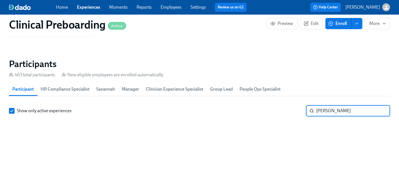
type input "[PERSON_NAME]"
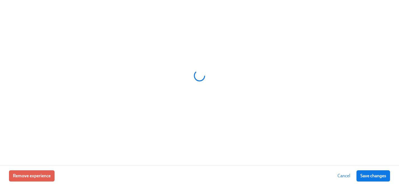
scroll to position [0, 7223]
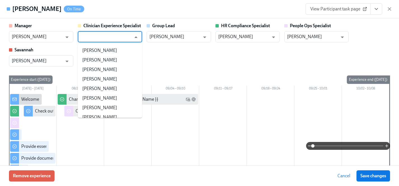
click at [102, 39] on input "text" at bounding box center [106, 36] width 51 height 11
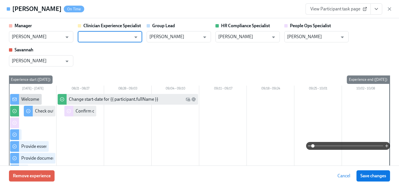
click at [99, 36] on input "text" at bounding box center [106, 36] width 51 height 11
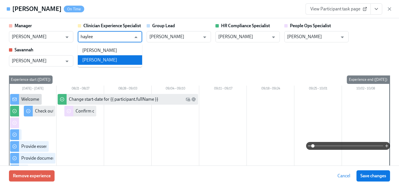
click at [105, 59] on li "[PERSON_NAME]" at bounding box center [110, 60] width 64 height 10
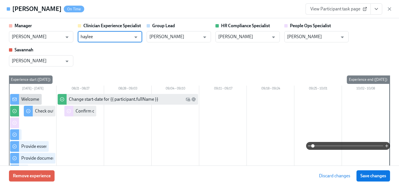
type input "[PERSON_NAME]"
click at [184, 67] on div "Manager [PERSON_NAME] ​ Clinician Experience Specialist [PERSON_NAME] ​ Group L…" at bounding box center [199, 151] width 381 height 256
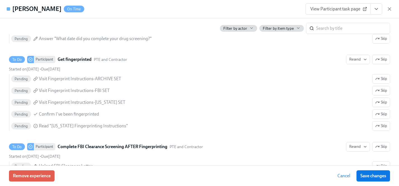
scroll to position [878, 0]
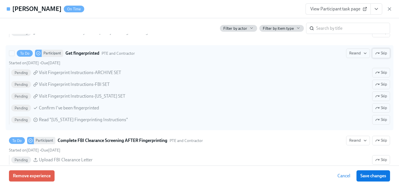
click at [380, 54] on span "Skip" at bounding box center [381, 53] width 12 height 6
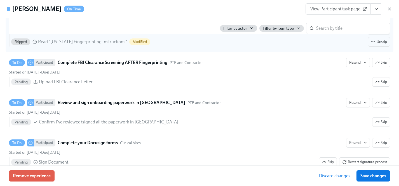
scroll to position [963, 0]
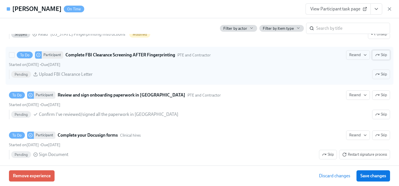
click at [384, 55] on span "Skip" at bounding box center [381, 55] width 12 height 6
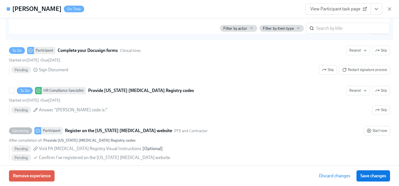
scroll to position [1051, 0]
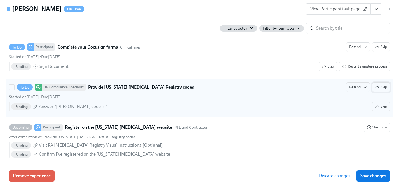
click at [383, 88] on span "Skip" at bounding box center [381, 87] width 12 height 6
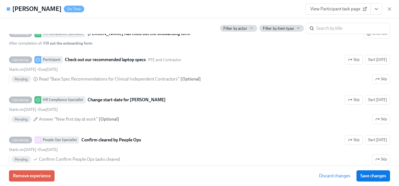
scroll to position [1191, 0]
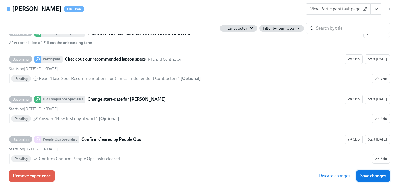
click at [372, 175] on span "Save changes" at bounding box center [374, 176] width 26 height 6
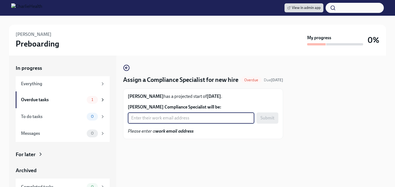
click at [137, 119] on input "Megann Rogers's Compliance Specialist will be:" at bounding box center [191, 117] width 127 height 11
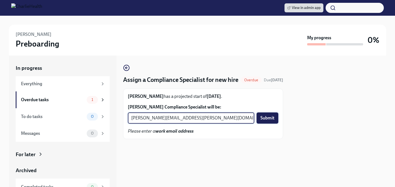
type input "chelsey.mendoza@charliehealth.com"
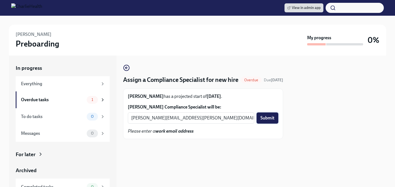
click at [263, 120] on span "Submit" at bounding box center [268, 118] width 14 height 6
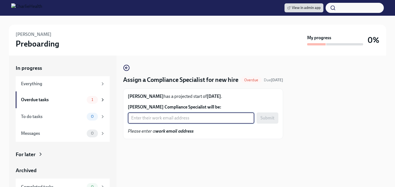
click at [150, 122] on input "[PERSON_NAME] Compliance Specialist will be:" at bounding box center [191, 117] width 127 height 11
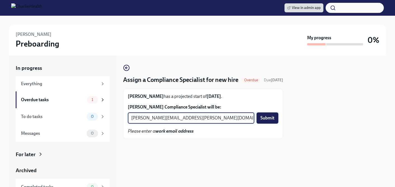
type input "[PERSON_NAME][EMAIL_ADDRESS][PERSON_NAME][DOMAIN_NAME]"
click at [268, 118] on span "Submit" at bounding box center [268, 118] width 14 height 6
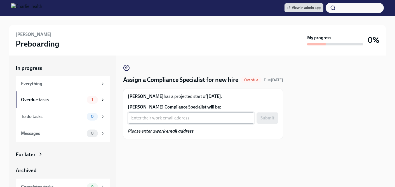
click at [164, 121] on input "Chloe Poole's Compliance Specialist will be:" at bounding box center [191, 117] width 127 height 11
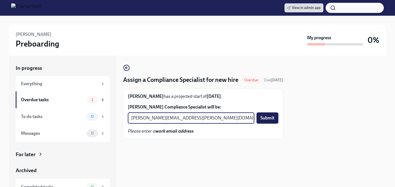
type input "tyler.pieper@charliehealth.com"
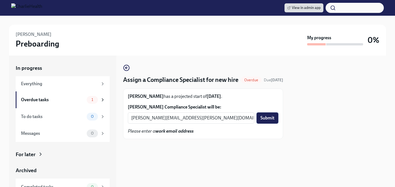
click at [263, 120] on span "Submit" at bounding box center [268, 118] width 14 height 6
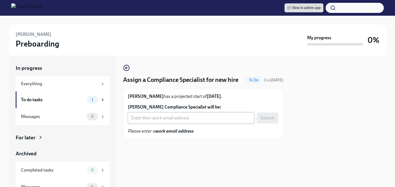
click at [170, 123] on input "[PERSON_NAME] Compliance Specialist will be:" at bounding box center [191, 117] width 127 height 11
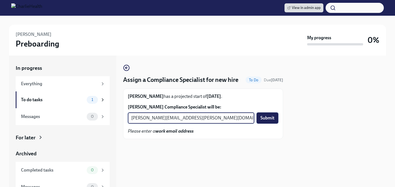
type input "[PERSON_NAME][EMAIL_ADDRESS][PERSON_NAME][DOMAIN_NAME]"
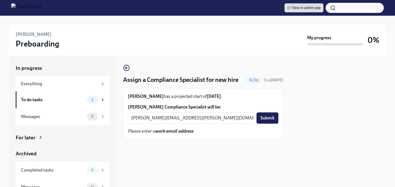
click at [270, 123] on button "Submit" at bounding box center [268, 117] width 22 height 11
